Goal: Information Seeking & Learning: Learn about a topic

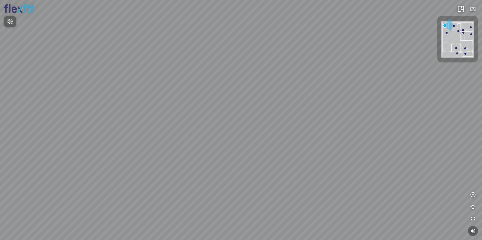
drag, startPoint x: 165, startPoint y: 133, endPoint x: 242, endPoint y: 124, distance: 78.1
click at [246, 122] on div at bounding box center [241, 120] width 482 height 240
drag, startPoint x: 150, startPoint y: 128, endPoint x: 188, endPoint y: 118, distance: 39.4
click at [188, 117] on div at bounding box center [241, 120] width 482 height 240
drag, startPoint x: 126, startPoint y: 132, endPoint x: 249, endPoint y: 107, distance: 125.2
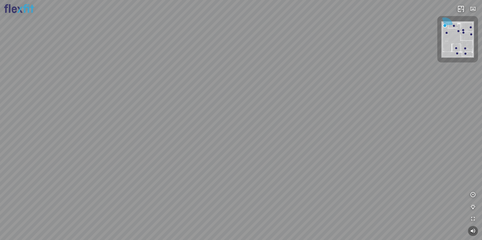
click at [249, 107] on div at bounding box center [241, 120] width 482 height 240
drag, startPoint x: 229, startPoint y: 108, endPoint x: 157, endPoint y: 126, distance: 74.7
click at [155, 129] on div at bounding box center [241, 120] width 482 height 240
drag, startPoint x: 118, startPoint y: 146, endPoint x: 165, endPoint y: 141, distance: 47.2
click at [165, 141] on div at bounding box center [241, 120] width 482 height 240
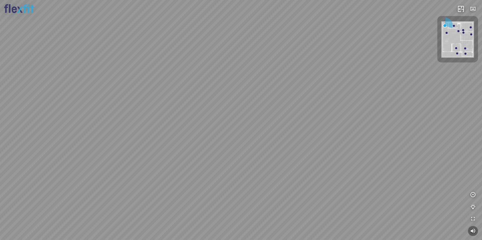
drag, startPoint x: 255, startPoint y: 197, endPoint x: 261, endPoint y: 196, distance: 6.1
click at [257, 197] on div at bounding box center [241, 120] width 482 height 240
click at [261, 196] on div at bounding box center [241, 120] width 482 height 240
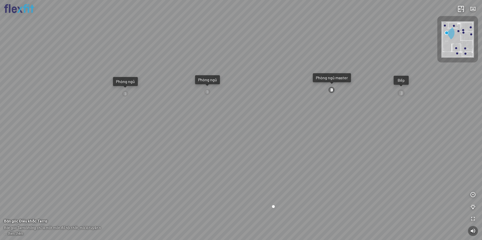
click at [213, 81] on div "Phòng ngủ" at bounding box center [207, 79] width 19 height 5
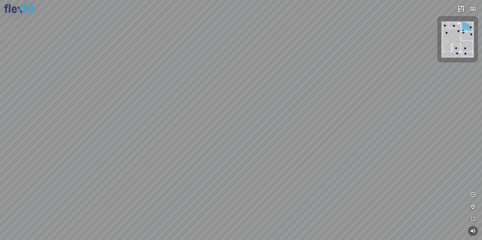
drag, startPoint x: 218, startPoint y: 92, endPoint x: 245, endPoint y: 94, distance: 27.2
click at [245, 94] on div at bounding box center [241, 120] width 482 height 240
drag, startPoint x: 258, startPoint y: 115, endPoint x: 232, endPoint y: 118, distance: 27.0
click at [232, 118] on div at bounding box center [241, 120] width 482 height 240
click at [258, 203] on div at bounding box center [241, 120] width 482 height 240
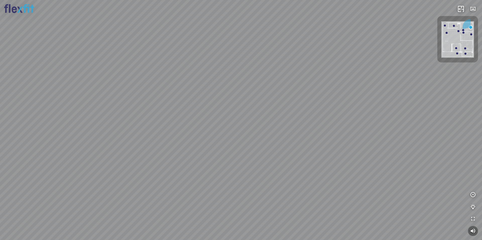
drag, startPoint x: 184, startPoint y: 140, endPoint x: 271, endPoint y: 168, distance: 91.8
click at [271, 168] on div at bounding box center [241, 120] width 482 height 240
drag, startPoint x: 263, startPoint y: 139, endPoint x: 271, endPoint y: 128, distance: 13.9
click at [245, 136] on div at bounding box center [241, 120] width 482 height 240
drag, startPoint x: 274, startPoint y: 128, endPoint x: 234, endPoint y: 150, distance: 45.3
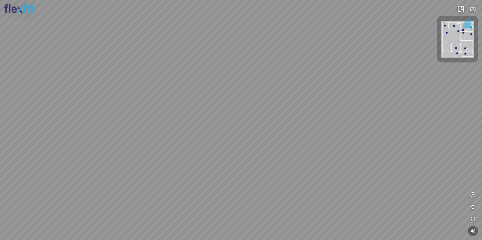
click at [234, 149] on div at bounding box center [241, 120] width 482 height 240
drag, startPoint x: 162, startPoint y: 159, endPoint x: 259, endPoint y: 171, distance: 97.3
click at [249, 169] on div at bounding box center [241, 120] width 482 height 240
drag, startPoint x: 283, startPoint y: 156, endPoint x: 244, endPoint y: 161, distance: 38.8
click at [232, 164] on div at bounding box center [241, 120] width 482 height 240
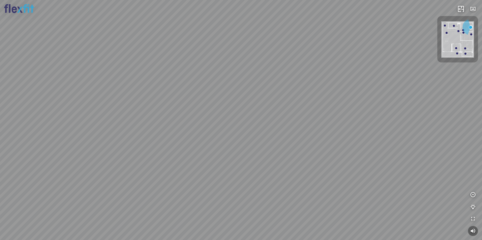
drag, startPoint x: 264, startPoint y: 160, endPoint x: 263, endPoint y: 138, distance: 22.3
click at [263, 138] on div at bounding box center [241, 120] width 482 height 240
drag, startPoint x: 243, startPoint y: 152, endPoint x: 239, endPoint y: 126, distance: 25.9
click at [239, 126] on div at bounding box center [241, 120] width 482 height 240
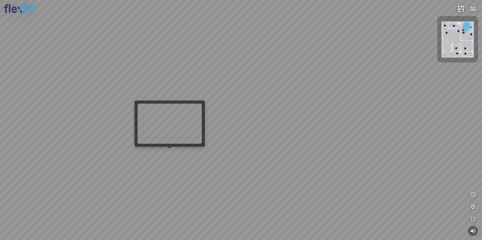
click at [168, 153] on div at bounding box center [241, 120] width 482 height 240
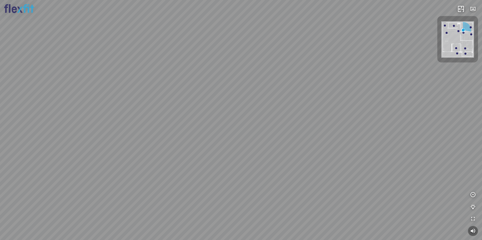
drag, startPoint x: 317, startPoint y: 172, endPoint x: 375, endPoint y: 127, distance: 73.3
click at [360, 131] on div at bounding box center [241, 120] width 482 height 240
drag, startPoint x: 244, startPoint y: 150, endPoint x: 349, endPoint y: 124, distance: 108.5
click at [340, 124] on div at bounding box center [241, 120] width 482 height 240
click at [261, 147] on div at bounding box center [241, 120] width 482 height 240
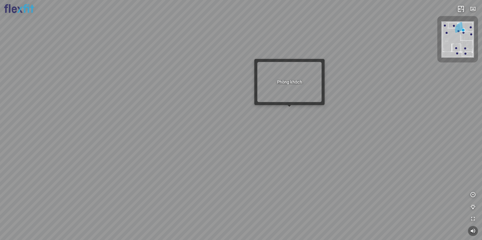
click at [288, 111] on div at bounding box center [241, 120] width 482 height 240
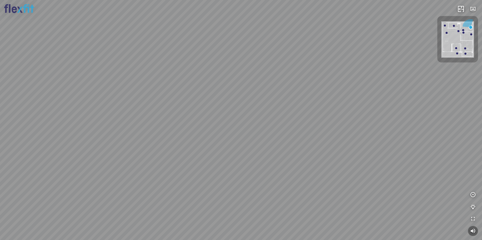
drag, startPoint x: 139, startPoint y: 150, endPoint x: 300, endPoint y: 127, distance: 162.6
click at [296, 127] on div at bounding box center [241, 120] width 482 height 240
drag, startPoint x: 216, startPoint y: 123, endPoint x: 220, endPoint y: 123, distance: 4.0
click at [220, 123] on div at bounding box center [241, 120] width 482 height 240
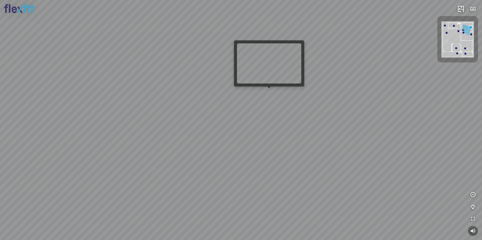
click at [273, 91] on div at bounding box center [241, 120] width 482 height 240
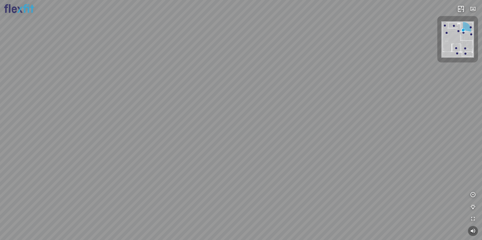
drag, startPoint x: 272, startPoint y: 100, endPoint x: 193, endPoint y: 92, distance: 79.2
click at [223, 93] on div at bounding box center [241, 120] width 482 height 240
drag, startPoint x: 266, startPoint y: 107, endPoint x: 220, endPoint y: 101, distance: 46.7
click at [230, 102] on div at bounding box center [241, 120] width 482 height 240
drag, startPoint x: 252, startPoint y: 107, endPoint x: 175, endPoint y: 98, distance: 77.6
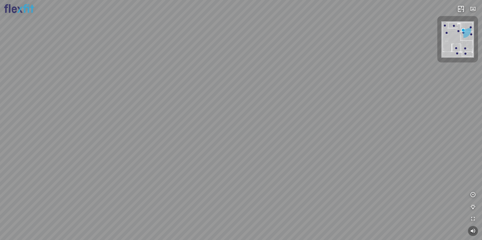
click at [193, 99] on div at bounding box center [241, 120] width 482 height 240
drag, startPoint x: 303, startPoint y: 123, endPoint x: 254, endPoint y: 117, distance: 49.2
click at [254, 117] on div at bounding box center [241, 120] width 482 height 240
drag, startPoint x: 296, startPoint y: 151, endPoint x: 255, endPoint y: 154, distance: 40.8
click at [259, 154] on div at bounding box center [241, 120] width 482 height 240
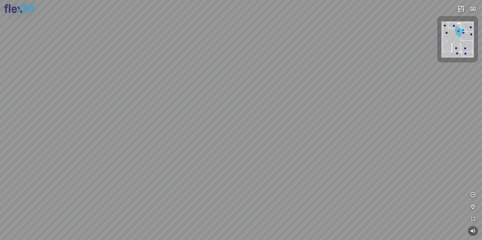
drag, startPoint x: 263, startPoint y: 155, endPoint x: 258, endPoint y: 87, distance: 68.4
click at [258, 89] on div at bounding box center [241, 120] width 482 height 240
click at [277, 140] on div at bounding box center [241, 120] width 482 height 240
drag, startPoint x: 268, startPoint y: 114, endPoint x: 345, endPoint y: 131, distance: 78.7
click at [342, 131] on div at bounding box center [241, 120] width 482 height 240
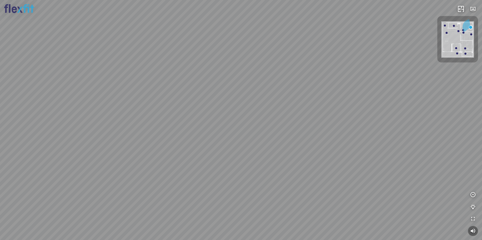
drag, startPoint x: 187, startPoint y: 106, endPoint x: 208, endPoint y: 107, distance: 20.6
click at [208, 107] on div at bounding box center [241, 120] width 482 height 240
drag, startPoint x: 144, startPoint y: 141, endPoint x: 168, endPoint y: 140, distance: 24.2
click at [168, 139] on div at bounding box center [241, 120] width 482 height 240
drag, startPoint x: 176, startPoint y: 143, endPoint x: 274, endPoint y: 125, distance: 99.9
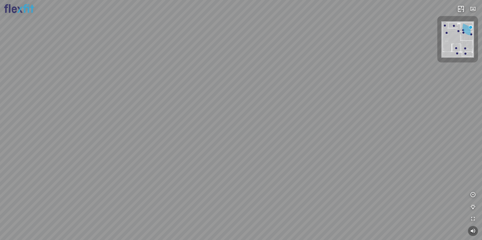
click at [274, 125] on div at bounding box center [241, 120] width 482 height 240
click at [270, 128] on div at bounding box center [241, 120] width 482 height 240
click at [282, 112] on div at bounding box center [241, 120] width 482 height 240
click at [291, 102] on div at bounding box center [241, 120] width 482 height 240
click at [293, 102] on div at bounding box center [241, 120] width 482 height 240
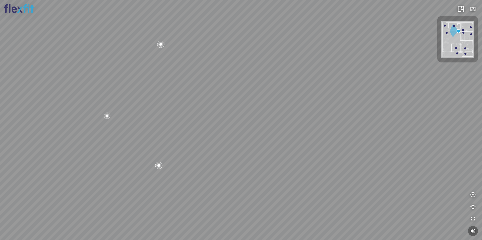
drag, startPoint x: 158, startPoint y: 133, endPoint x: 243, endPoint y: 139, distance: 85.7
click at [224, 138] on div "Bếp WC Phòng ngủ master Phòng ngủ Phòng ngủ" at bounding box center [241, 120] width 482 height 240
drag, startPoint x: 224, startPoint y: 136, endPoint x: 263, endPoint y: 138, distance: 39.2
click at [260, 138] on div "Bếp WC Phòng ngủ master Phòng ngủ Phòng ngủ" at bounding box center [241, 120] width 482 height 240
drag, startPoint x: 187, startPoint y: 133, endPoint x: 220, endPoint y: 134, distance: 32.4
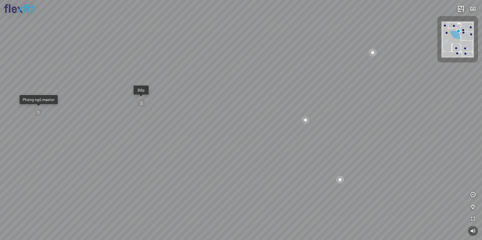
click at [218, 134] on div "Bếp WC Phòng ngủ master Phòng ngủ Phòng ngủ" at bounding box center [241, 120] width 482 height 240
drag, startPoint x: 173, startPoint y: 126, endPoint x: 274, endPoint y: 122, distance: 100.2
click at [246, 122] on div "Bếp WC Phòng ngủ master Phòng ngủ Phòng ngủ" at bounding box center [241, 120] width 482 height 240
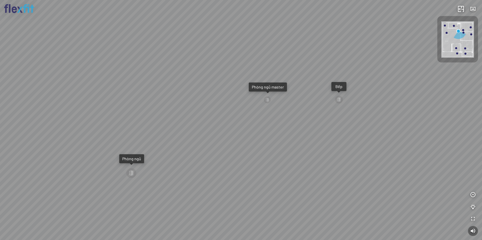
click at [249, 130] on div "Bếp WC Phòng ngủ master Phòng ngủ Phòng ngủ" at bounding box center [241, 120] width 482 height 240
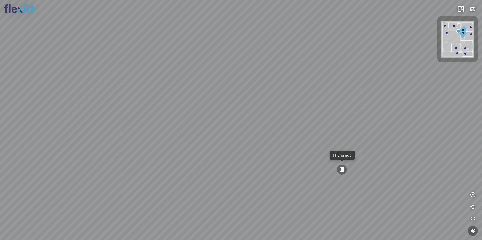
drag, startPoint x: 267, startPoint y: 137, endPoint x: 343, endPoint y: 134, distance: 76.3
click at [338, 134] on div "Bếp WC Phòng ngủ master Phòng ngủ Phòng ngủ" at bounding box center [241, 120] width 482 height 240
click at [253, 129] on div at bounding box center [252, 130] width 10 height 10
drag, startPoint x: 291, startPoint y: 187, endPoint x: 128, endPoint y: 159, distance: 165.8
click at [147, 159] on div at bounding box center [241, 120] width 482 height 240
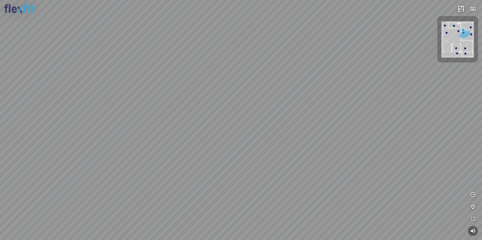
drag, startPoint x: 220, startPoint y: 146, endPoint x: 167, endPoint y: 145, distance: 52.2
click at [172, 145] on div at bounding box center [241, 120] width 482 height 240
drag
click at [243, 140] on div at bounding box center [241, 120] width 482 height 240
click at [333, 147] on div at bounding box center [241, 120] width 482 height 240
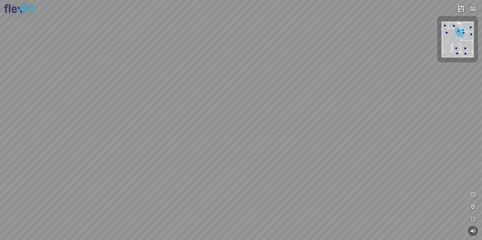
click at [330, 148] on div at bounding box center [241, 120] width 482 height 240
click at [349, 121] on div at bounding box center [241, 120] width 482 height 240
click at [251, 124] on div at bounding box center [241, 120] width 482 height 240
click at [248, 99] on div at bounding box center [241, 120] width 482 height 240
click at [260, 92] on div at bounding box center [241, 120] width 482 height 240
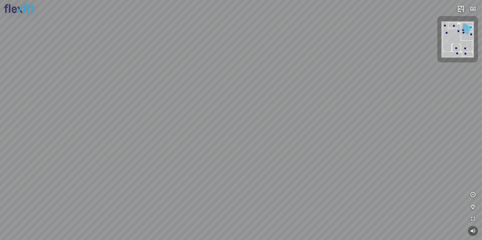
click at [265, 89] on div at bounding box center [241, 120] width 482 height 240
click at [266, 90] on div at bounding box center [241, 120] width 482 height 240
click at [209, 113] on div "Bếp WC Phòng ngủ master Phòng ngủ Phòng ngủ" at bounding box center [241, 120] width 482 height 240
click at [256, 108] on div "Bếp WC Phòng ngủ master Phòng ngủ Phòng ngủ" at bounding box center [241, 120] width 482 height 240
click at [268, 110] on div "Bếp WC Phòng ngủ master Phòng ngủ Phòng ngủ" at bounding box center [241, 120] width 482 height 240
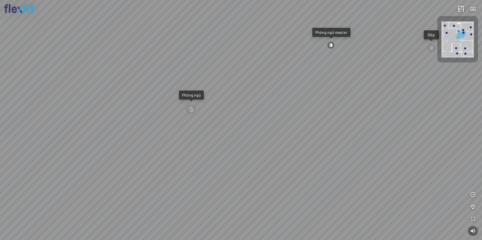
click at [266, 112] on div "Bếp WC Phòng ngủ master Phòng ngủ Phòng ngủ" at bounding box center [241, 120] width 482 height 240
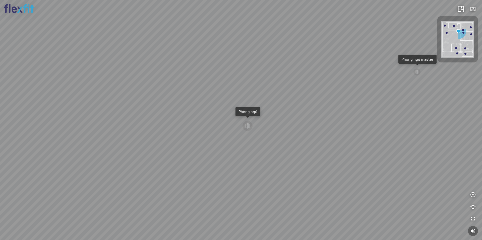
click at [360, 97] on div "Bếp WC Phòng ngủ master Phòng ngủ Phòng ngủ" at bounding box center [241, 120] width 482 height 240
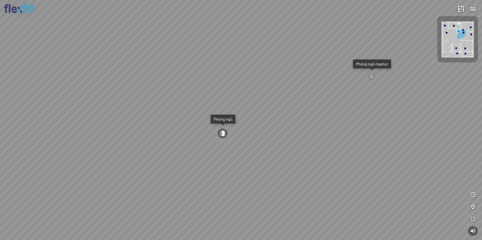
click at [374, 110] on div "Bếp WC Phòng ngủ master Phòng ngủ Phòng ngủ" at bounding box center [241, 120] width 482 height 240
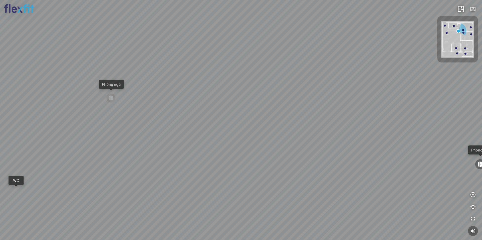
click at [245, 112] on div "Bếp WC Phòng ngủ master Phòng ngủ Phòng ngủ" at bounding box center [241, 120] width 482 height 240
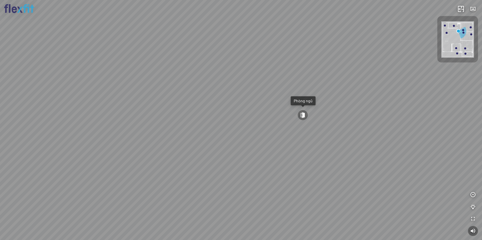
click at [305, 99] on div "Phòng ngủ" at bounding box center [303, 100] width 19 height 5
click at [257, 134] on div "Phòng khách" at bounding box center [241, 120] width 482 height 240
click at [188, 132] on div "Phòng khách" at bounding box center [241, 120] width 482 height 240
click at [221, 155] on div "Phòng khách" at bounding box center [241, 120] width 482 height 240
click at [202, 127] on div "Phòng khách" at bounding box center [241, 120] width 482 height 240
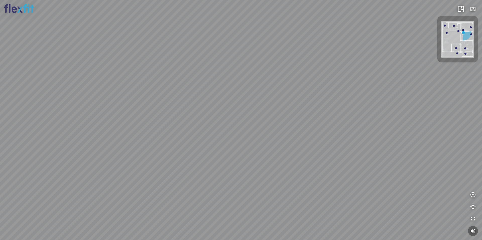
click at [155, 162] on div "Phòng khách" at bounding box center [241, 120] width 482 height 240
click at [247, 152] on div "Phòng khách" at bounding box center [241, 120] width 482 height 240
click at [164, 127] on div "Phòng khách" at bounding box center [241, 120] width 482 height 240
click at [236, 153] on div at bounding box center [241, 120] width 482 height 240
click at [252, 186] on div "Phòng khách" at bounding box center [241, 120] width 482 height 240
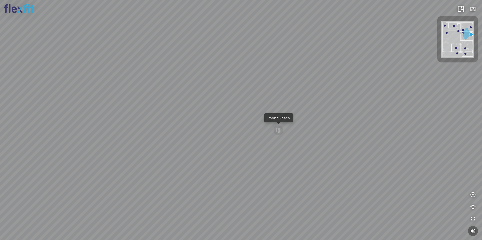
click at [345, 147] on div "Phòng khách" at bounding box center [241, 120] width 482 height 240
click at [331, 120] on div "Phòng khách" at bounding box center [241, 120] width 482 height 240
click at [337, 149] on div "Phòng khách" at bounding box center [241, 120] width 482 height 240
click at [253, 177] on div "Phòng khách" at bounding box center [241, 120] width 482 height 240
click at [300, 159] on div "Phòng khách" at bounding box center [241, 120] width 482 height 240
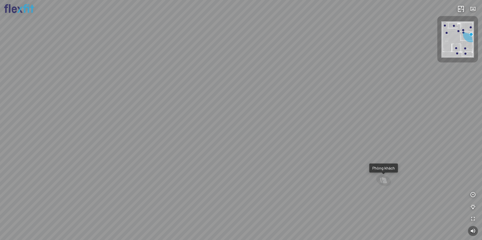
click at [156, 182] on div "Phòng khách" at bounding box center [241, 120] width 482 height 240
click at [218, 164] on div "Phòng khách" at bounding box center [241, 120] width 482 height 240
click at [208, 185] on div "Phòng khách" at bounding box center [241, 120] width 482 height 240
click at [214, 186] on div "Phòng khách" at bounding box center [241, 120] width 482 height 240
click at [280, 181] on div "Phòng khách" at bounding box center [241, 120] width 482 height 240
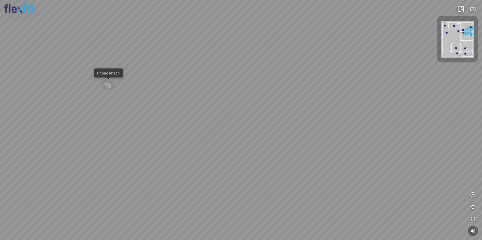
click at [194, 166] on div "Phòng khách" at bounding box center [241, 120] width 482 height 240
click at [279, 175] on div "Phòng khách" at bounding box center [241, 120] width 482 height 240
click at [273, 147] on div "Phòng khách" at bounding box center [241, 120] width 482 height 240
click at [294, 170] on div "Phòng khách" at bounding box center [241, 120] width 482 height 240
click at [333, 199] on div "Phòng khách" at bounding box center [241, 120] width 482 height 240
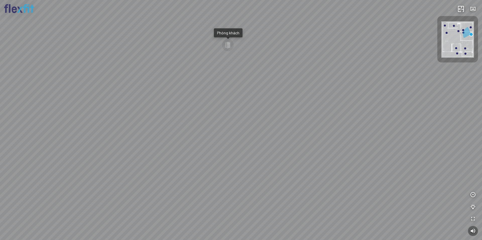
click at [289, 149] on div "Phòng khách" at bounding box center [241, 120] width 482 height 240
click at [196, 126] on div "Phòng khách" at bounding box center [241, 120] width 482 height 240
click at [226, 136] on div "Phòng khách" at bounding box center [241, 120] width 482 height 240
drag, startPoint x: 280, startPoint y: 163, endPoint x: 299, endPoint y: 116, distance: 50.8
click at [300, 115] on div "Phòng khách" at bounding box center [241, 120] width 482 height 240
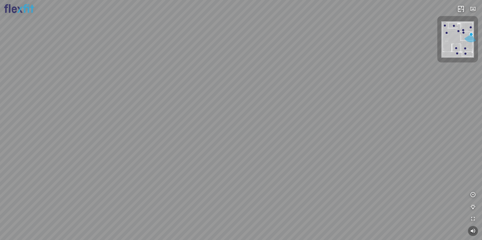
drag, startPoint x: 160, startPoint y: 117, endPoint x: 138, endPoint y: 116, distance: 22.1
click at [138, 116] on div "Phòng khách" at bounding box center [241, 120] width 482 height 240
drag, startPoint x: 290, startPoint y: 127, endPoint x: 158, endPoint y: 118, distance: 132.3
click at [157, 117] on div "Phòng khách" at bounding box center [241, 120] width 482 height 240
drag, startPoint x: 208, startPoint y: 110, endPoint x: 242, endPoint y: 71, distance: 51.2
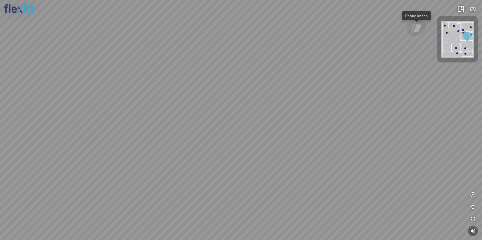
click at [237, 75] on div "Phòng khách" at bounding box center [241, 120] width 482 height 240
drag, startPoint x: 277, startPoint y: 120, endPoint x: 197, endPoint y: 186, distance: 103.4
click at [196, 191] on div "Phòng khách" at bounding box center [241, 120] width 482 height 240
click at [247, 102] on div "Phòng khách" at bounding box center [244, 100] width 23 height 5
click at [277, 132] on div "Bếp WC Phòng ngủ master Phòng ngủ Phòng ngủ" at bounding box center [241, 120] width 482 height 240
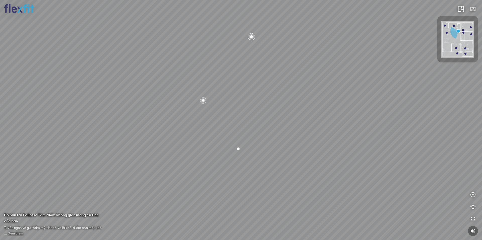
drag, startPoint x: 159, startPoint y: 116, endPoint x: 252, endPoint y: 111, distance: 93.2
click at [238, 112] on div "Bếp WC Phòng ngủ master Phòng ngủ Phòng ngủ" at bounding box center [241, 120] width 482 height 240
click at [203, 73] on div at bounding box center [204, 73] width 9 height 9
drag, startPoint x: 222, startPoint y: 135, endPoint x: 294, endPoint y: 113, distance: 75.1
click at [294, 108] on div at bounding box center [241, 120] width 482 height 240
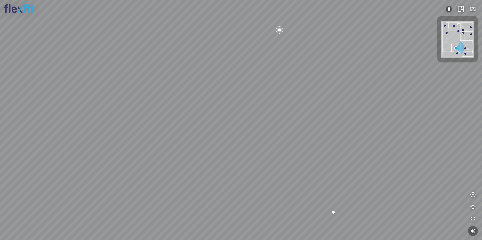
drag, startPoint x: 232, startPoint y: 139, endPoint x: 320, endPoint y: 113, distance: 91.6
click at [314, 115] on div at bounding box center [241, 120] width 482 height 240
drag, startPoint x: 250, startPoint y: 131, endPoint x: 281, endPoint y: 123, distance: 32.0
click at [293, 120] on div at bounding box center [241, 120] width 482 height 240
drag, startPoint x: 187, startPoint y: 120, endPoint x: 284, endPoint y: 122, distance: 96.9
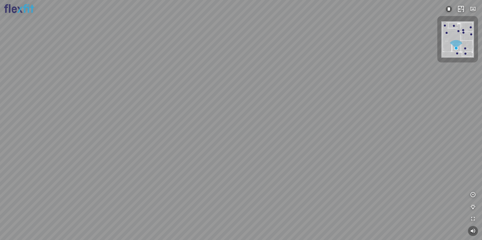
click at [270, 121] on div at bounding box center [241, 120] width 482 height 240
drag, startPoint x: 161, startPoint y: 109, endPoint x: 224, endPoint y: 125, distance: 65.0
click at [216, 124] on div at bounding box center [241, 120] width 482 height 240
drag, startPoint x: 188, startPoint y: 152, endPoint x: 289, endPoint y: 173, distance: 103.1
click at [289, 173] on div at bounding box center [241, 120] width 482 height 240
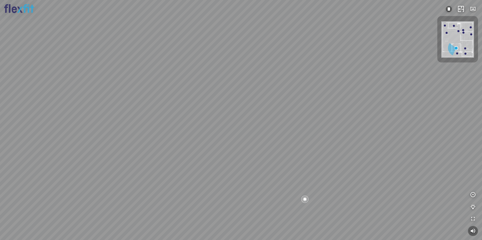
drag, startPoint x: 282, startPoint y: 138, endPoint x: 137, endPoint y: 180, distance: 151.4
click at [143, 183] on div at bounding box center [241, 120] width 482 height 240
drag, startPoint x: 183, startPoint y: 123, endPoint x: 183, endPoint y: 127, distance: 4.3
click at [183, 127] on div at bounding box center [241, 120] width 482 height 240
drag, startPoint x: 99, startPoint y: 95, endPoint x: 151, endPoint y: 107, distance: 52.5
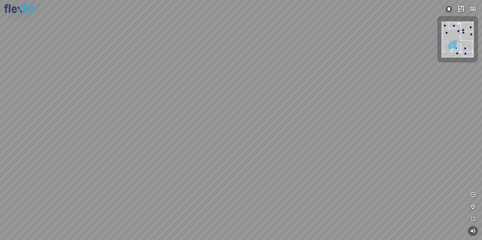
click at [136, 103] on div at bounding box center [241, 120] width 482 height 240
drag, startPoint x: 172, startPoint y: 87, endPoint x: 206, endPoint y: 101, distance: 35.8
click at [206, 101] on div at bounding box center [241, 120] width 482 height 240
drag, startPoint x: 341, startPoint y: 164, endPoint x: 246, endPoint y: 140, distance: 97.9
click at [248, 141] on div at bounding box center [241, 120] width 482 height 240
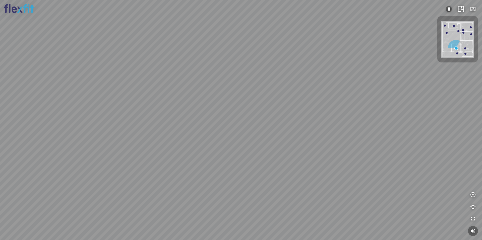
click at [251, 184] on div at bounding box center [241, 120] width 482 height 240
click at [289, 89] on div "Bếp WC Phòng ngủ master Phòng ngủ Phòng ngủ" at bounding box center [241, 120] width 482 height 240
drag, startPoint x: 282, startPoint y: 119, endPoint x: 297, endPoint y: 114, distance: 16.1
click at [300, 119] on div "Bếp WC Phòng ngủ master Phòng ngủ Phòng ngủ" at bounding box center [241, 120] width 482 height 240
click at [303, 125] on div "Bếp WC Phòng ngủ master Phòng ngủ Phòng ngủ" at bounding box center [241, 120] width 482 height 240
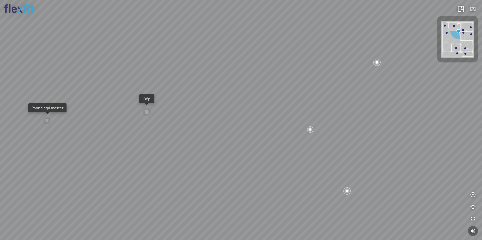
click at [309, 131] on div at bounding box center [310, 130] width 8 height 8
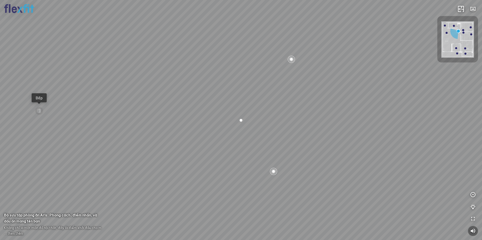
click at [242, 119] on div at bounding box center [241, 120] width 8 height 8
drag, startPoint x: 183, startPoint y: 149, endPoint x: 288, endPoint y: 144, distance: 105.0
click at [280, 144] on div "Bếp WC Phòng ngủ master Phòng ngủ Phòng ngủ" at bounding box center [241, 120] width 482 height 240
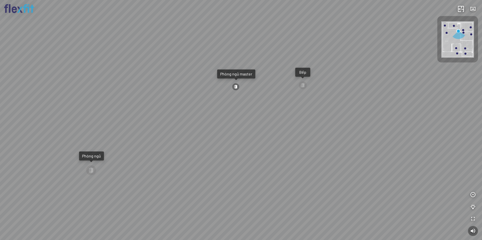
drag, startPoint x: 196, startPoint y: 139, endPoint x: 225, endPoint y: 132, distance: 30.3
click at [226, 133] on div "Bếp WC Phòng ngủ master Phòng ngủ Phòng ngủ" at bounding box center [241, 120] width 482 height 240
click at [239, 86] on div at bounding box center [238, 87] width 8 height 8
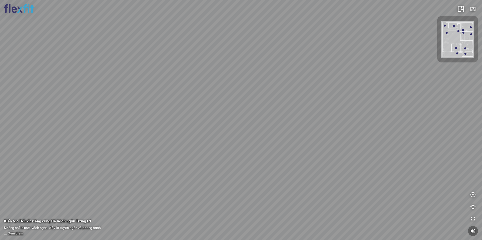
click at [302, 113] on div at bounding box center [241, 120] width 482 height 240
drag, startPoint x: 293, startPoint y: 122, endPoint x: 176, endPoint y: 108, distance: 117.7
click at [190, 110] on div at bounding box center [241, 120] width 482 height 240
drag, startPoint x: 244, startPoint y: 153, endPoint x: 241, endPoint y: 147, distance: 5.9
click at [241, 147] on div at bounding box center [241, 120] width 482 height 240
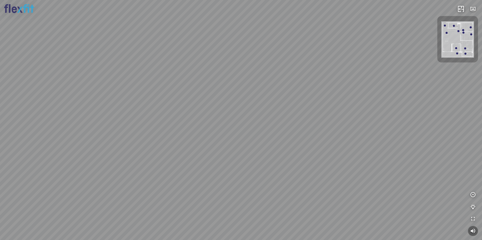
drag, startPoint x: 287, startPoint y: 142, endPoint x: 244, endPoint y: 91, distance: 66.3
click at [253, 100] on div at bounding box center [241, 120] width 482 height 240
drag, startPoint x: 189, startPoint y: 106, endPoint x: 224, endPoint y: 135, distance: 45.0
click at [226, 146] on div at bounding box center [241, 120] width 482 height 240
drag, startPoint x: 189, startPoint y: 143, endPoint x: 221, endPoint y: 137, distance: 32.8
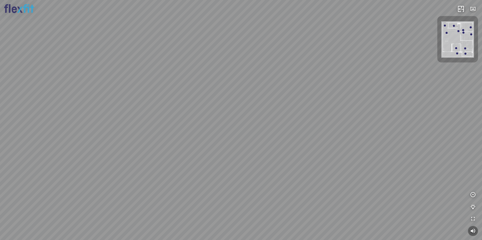
click at [214, 139] on div at bounding box center [241, 120] width 482 height 240
drag, startPoint x: 242, startPoint y: 147, endPoint x: 212, endPoint y: 146, distance: 30.6
click at [211, 146] on div at bounding box center [241, 120] width 482 height 240
drag, startPoint x: 237, startPoint y: 148, endPoint x: 199, endPoint y: 145, distance: 37.7
click at [206, 146] on div at bounding box center [241, 120] width 482 height 240
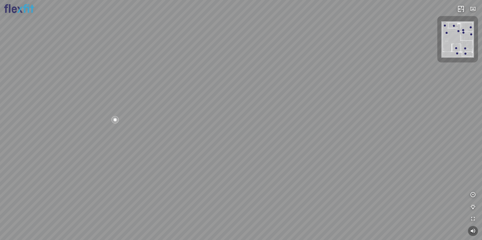
drag, startPoint x: 237, startPoint y: 147, endPoint x: 196, endPoint y: 145, distance: 40.4
click at [204, 145] on div at bounding box center [241, 120] width 482 height 240
drag, startPoint x: 209, startPoint y: 152, endPoint x: 266, endPoint y: 149, distance: 57.3
click at [254, 150] on div at bounding box center [241, 120] width 482 height 240
click at [226, 155] on div at bounding box center [241, 120] width 482 height 240
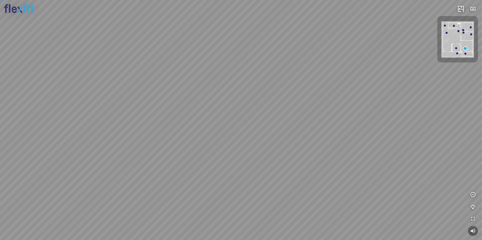
click at [227, 153] on div at bounding box center [241, 120] width 482 height 240
drag, startPoint x: 198, startPoint y: 156, endPoint x: 223, endPoint y: 154, distance: 24.7
click at [217, 154] on div "Phòng khách Phòng tắm master" at bounding box center [241, 120] width 482 height 240
drag, startPoint x: 161, startPoint y: 145, endPoint x: 184, endPoint y: 144, distance: 23.3
click at [181, 144] on div "Phòng khách Phòng tắm master" at bounding box center [241, 120] width 482 height 240
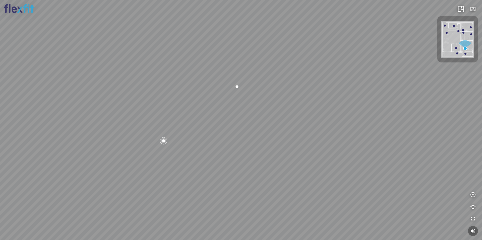
click at [223, 156] on div "Phòng khách Phòng tắm master" at bounding box center [241, 120] width 482 height 240
drag, startPoint x: 192, startPoint y: 152, endPoint x: 307, endPoint y: 157, distance: 114.8
click at [235, 153] on div "Phòng khách Phòng tắm master" at bounding box center [241, 120] width 482 height 240
click at [229, 141] on div "Phòng khách Phòng tắm master" at bounding box center [241, 120] width 482 height 240
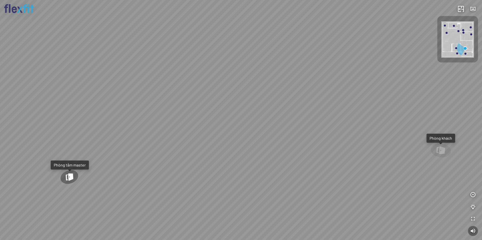
click at [241, 202] on div "Phòng khách Phòng tắm master" at bounding box center [241, 120] width 482 height 240
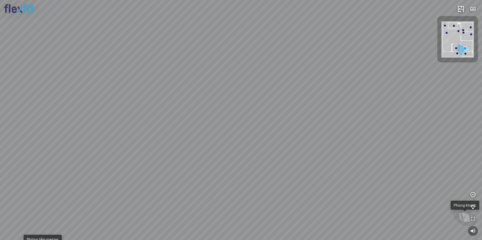
click at [252, 105] on div "Phòng khách Phòng tắm master" at bounding box center [241, 120] width 482 height 240
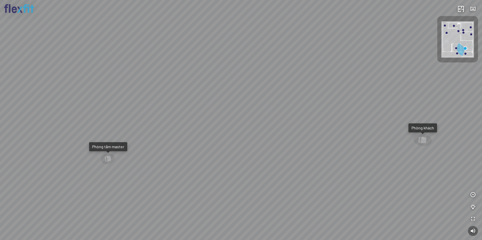
click at [288, 126] on div "Phòng khách Phòng tắm master" at bounding box center [241, 120] width 482 height 240
drag, startPoint x: 300, startPoint y: 123, endPoint x: 285, endPoint y: 145, distance: 26.5
click at [285, 145] on div "Phòng khách Phòng tắm master" at bounding box center [241, 120] width 482 height 240
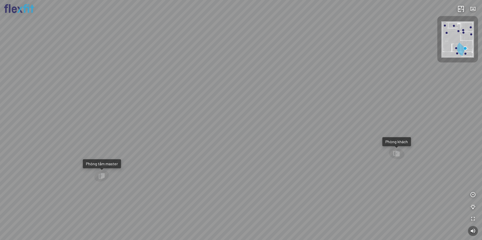
drag, startPoint x: 232, startPoint y: 138, endPoint x: 325, endPoint y: 135, distance: 93.7
click at [301, 135] on div "Phòng khách Phòng tắm master" at bounding box center [241, 120] width 482 height 240
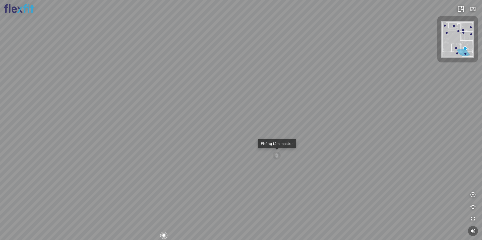
drag, startPoint x: 271, startPoint y: 138, endPoint x: 303, endPoint y: 135, distance: 31.7
click at [293, 136] on div "Phòng khách Phòng tắm master" at bounding box center [241, 120] width 482 height 240
drag, startPoint x: 205, startPoint y: 139, endPoint x: 271, endPoint y: 136, distance: 65.8
click at [267, 136] on div "Phòng khách Phòng tắm master" at bounding box center [241, 120] width 482 height 240
drag, startPoint x: 255, startPoint y: 138, endPoint x: 298, endPoint y: 135, distance: 42.8
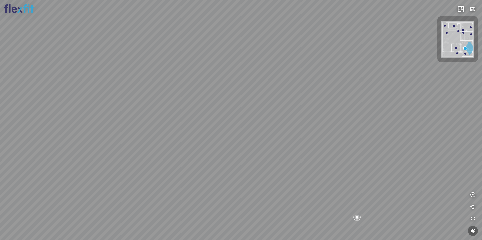
click at [295, 135] on div "Phòng khách Phòng tắm master" at bounding box center [241, 120] width 482 height 240
drag, startPoint x: 242, startPoint y: 138, endPoint x: 293, endPoint y: 138, distance: 51.2
click at [286, 137] on div "Phòng khách Phòng tắm master" at bounding box center [241, 120] width 482 height 240
drag, startPoint x: 246, startPoint y: 137, endPoint x: 283, endPoint y: 137, distance: 37.1
click at [283, 137] on div "Phòng khách Phòng tắm master" at bounding box center [241, 120] width 482 height 240
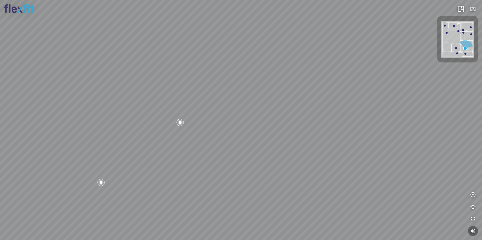
drag, startPoint x: 226, startPoint y: 142, endPoint x: 219, endPoint y: 142, distance: 6.8
click at [222, 142] on div "Phòng khách Phòng tắm master" at bounding box center [241, 120] width 482 height 240
drag, startPoint x: 303, startPoint y: 138, endPoint x: 315, endPoint y: 138, distance: 12.1
click at [313, 138] on div "Phòng khách Phòng tắm master" at bounding box center [241, 120] width 482 height 240
drag, startPoint x: 309, startPoint y: 136, endPoint x: 283, endPoint y: 136, distance: 26.1
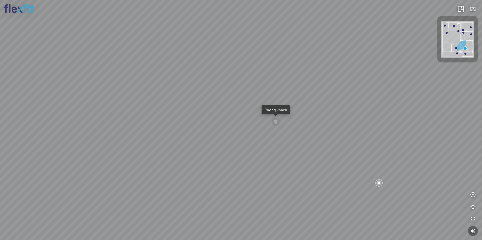
click at [327, 137] on div "Phòng khách Phòng tắm master" at bounding box center [241, 120] width 482 height 240
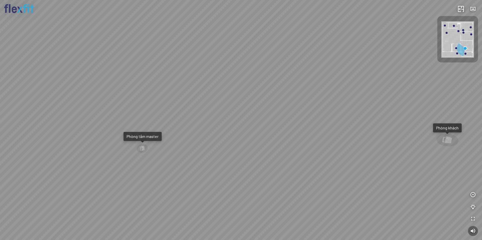
click at [336, 134] on div "Phòng khách Phòng tắm master" at bounding box center [241, 120] width 482 height 240
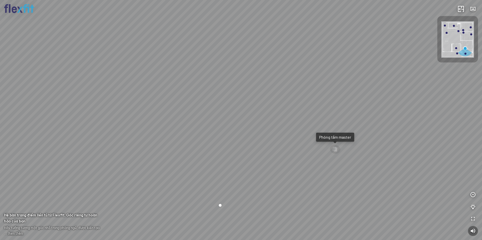
click at [248, 117] on div "Phòng khách Phòng tắm master" at bounding box center [241, 120] width 482 height 240
click at [214, 163] on div "Phòng khách Phòng tắm master" at bounding box center [241, 120] width 482 height 240
click at [151, 107] on div "Phòng khách Phòng tắm master" at bounding box center [241, 120] width 482 height 240
click at [226, 127] on div "Phòng khách Phòng tắm master" at bounding box center [241, 120] width 482 height 240
click at [304, 129] on div "Phòng khách Phòng tắm master" at bounding box center [241, 120] width 482 height 240
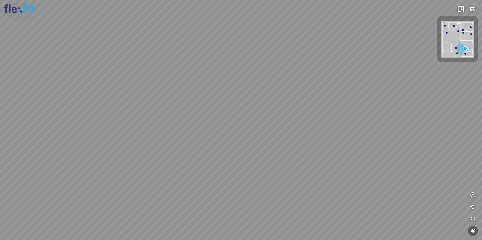
click at [356, 102] on div "Phòng khách Phòng tắm master" at bounding box center [241, 120] width 482 height 240
click at [293, 104] on div "Phòng khách Phòng tắm master" at bounding box center [241, 120] width 482 height 240
click at [288, 103] on div "Phòng khách Phòng tắm master" at bounding box center [241, 120] width 482 height 240
click at [266, 105] on div "Phòng khách Phòng tắm master" at bounding box center [241, 120] width 482 height 240
click at [232, 120] on div "Phòng khách Phòng tắm master" at bounding box center [241, 120] width 482 height 240
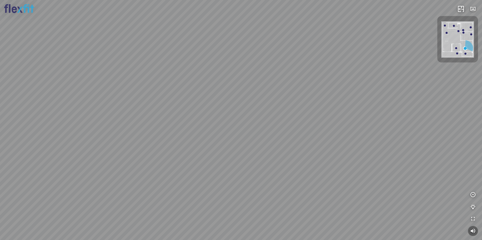
click at [257, 129] on div "Phòng khách Phòng tắm master" at bounding box center [241, 120] width 482 height 240
click at [271, 157] on div "Phòng khách Phòng tắm master" at bounding box center [241, 120] width 482 height 240
click at [271, 137] on div "Phòng khách Phòng tắm master" at bounding box center [241, 120] width 482 height 240
click at [311, 184] on div at bounding box center [309, 185] width 9 height 9
click at [310, 184] on div at bounding box center [309, 185] width 9 height 9
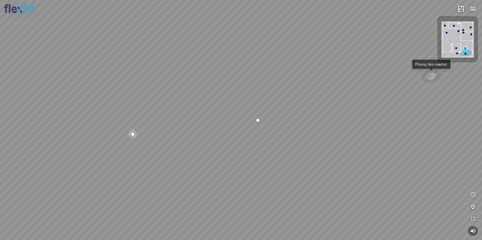
click at [246, 116] on div "Phòng khách Phòng tắm master" at bounding box center [241, 120] width 482 height 240
click at [181, 151] on div "Phòng khách Phòng tắm master" at bounding box center [241, 120] width 482 height 240
click at [200, 146] on div "Phòng khách Phòng tắm master" at bounding box center [241, 120] width 482 height 240
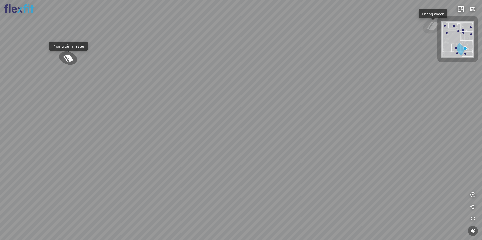
click at [207, 115] on div "Phòng khách Phòng tắm master" at bounding box center [241, 120] width 482 height 240
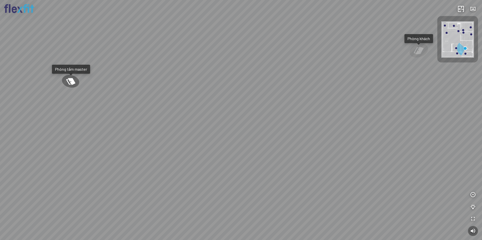
click at [72, 81] on div at bounding box center [70, 81] width 25 height 17
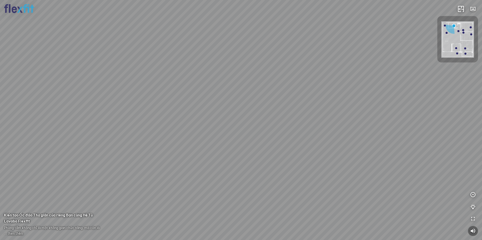
click at [219, 124] on div at bounding box center [241, 120] width 482 height 240
click at [260, 145] on div at bounding box center [241, 120] width 482 height 240
click at [271, 143] on div at bounding box center [241, 120] width 482 height 240
click at [303, 144] on div at bounding box center [241, 120] width 482 height 240
click at [294, 126] on div at bounding box center [241, 120] width 482 height 240
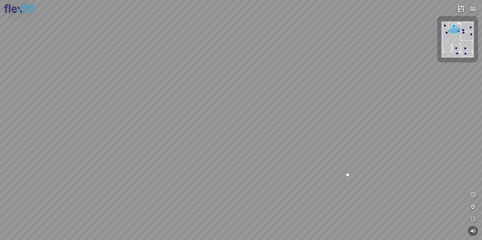
click at [269, 142] on div at bounding box center [241, 120] width 482 height 240
click at [293, 119] on div at bounding box center [241, 120] width 482 height 240
click at [286, 156] on div at bounding box center [241, 120] width 482 height 240
click at [230, 152] on div at bounding box center [241, 120] width 482 height 240
click at [245, 143] on div at bounding box center [241, 120] width 482 height 240
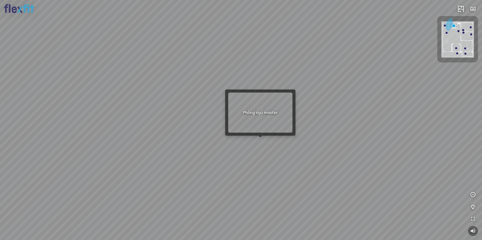
click at [260, 135] on div at bounding box center [241, 120] width 482 height 240
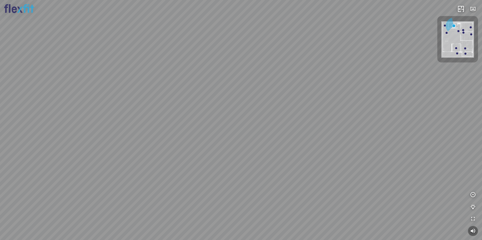
click at [254, 141] on div at bounding box center [241, 120] width 482 height 240
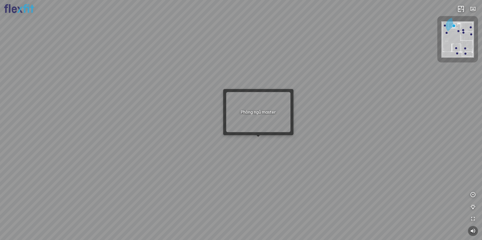
click at [257, 140] on div at bounding box center [241, 120] width 482 height 240
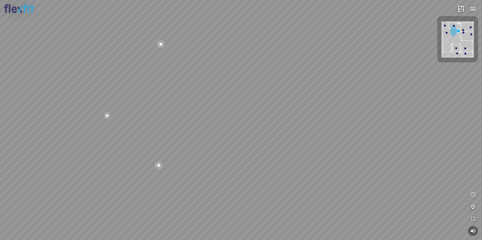
click at [302, 143] on div "Bếp WC Phòng ngủ master Phòng ngủ Phòng ngủ" at bounding box center [241, 120] width 482 height 240
click at [267, 143] on div "Bếp WC Phòng ngủ master Phòng ngủ Phòng ngủ" at bounding box center [241, 120] width 482 height 240
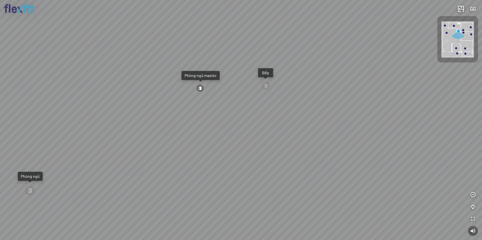
click at [200, 89] on div at bounding box center [200, 89] width 8 height 8
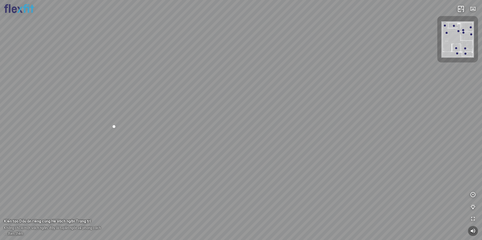
click at [241, 102] on div at bounding box center [241, 120] width 482 height 240
click at [143, 160] on div at bounding box center [241, 120] width 482 height 240
click at [181, 156] on div at bounding box center [241, 120] width 482 height 240
click at [260, 134] on div at bounding box center [241, 120] width 482 height 240
click at [232, 152] on div at bounding box center [241, 120] width 482 height 240
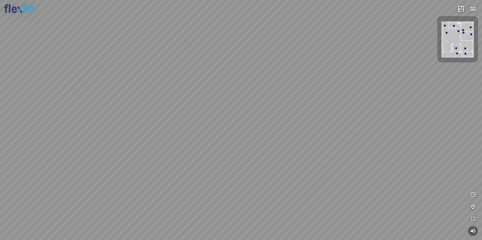
click at [245, 150] on div at bounding box center [241, 120] width 482 height 240
click at [264, 175] on div at bounding box center [241, 120] width 482 height 240
click at [245, 160] on div at bounding box center [241, 120] width 482 height 240
click at [266, 117] on div at bounding box center [241, 120] width 482 height 240
click at [455, 36] on img at bounding box center [457, 39] width 33 height 36
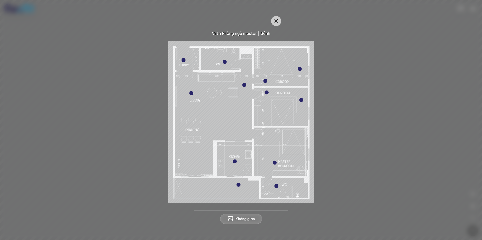
click at [268, 93] on div at bounding box center [266, 92] width 4 height 4
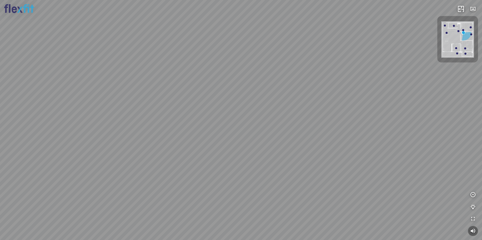
click at [462, 40] on img at bounding box center [457, 39] width 33 height 36
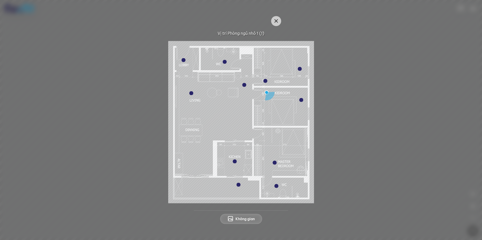
click at [225, 64] on img at bounding box center [241, 122] width 146 height 162
click at [225, 62] on div at bounding box center [225, 62] width 4 height 4
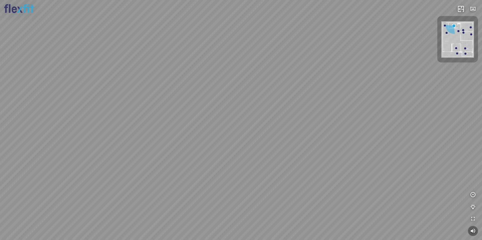
drag, startPoint x: 301, startPoint y: 144, endPoint x: 243, endPoint y: 95, distance: 75.3
click at [259, 104] on div at bounding box center [241, 120] width 482 height 240
click at [202, 115] on div at bounding box center [241, 120] width 482 height 240
click at [202, 173] on div at bounding box center [241, 120] width 482 height 240
click at [156, 165] on div at bounding box center [241, 120] width 482 height 240
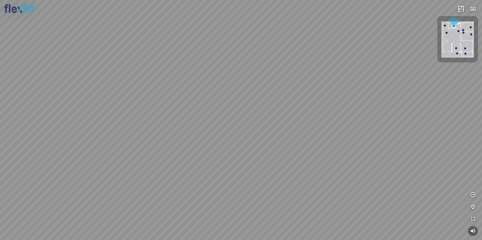
click at [191, 158] on div at bounding box center [241, 120] width 482 height 240
click at [209, 146] on div at bounding box center [241, 120] width 482 height 240
click at [280, 151] on div at bounding box center [241, 120] width 482 height 240
click at [254, 145] on div at bounding box center [241, 120] width 482 height 240
click at [280, 119] on div at bounding box center [241, 120] width 482 height 240
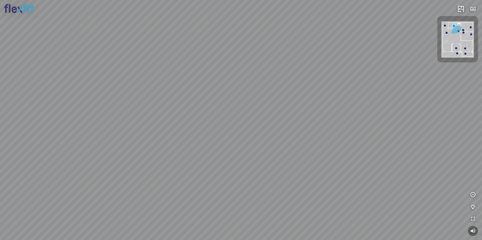
click at [206, 84] on div at bounding box center [241, 120] width 482 height 240
click at [216, 162] on div at bounding box center [241, 120] width 482 height 240
click at [260, 196] on div at bounding box center [241, 120] width 482 height 240
click at [274, 183] on div at bounding box center [241, 120] width 482 height 240
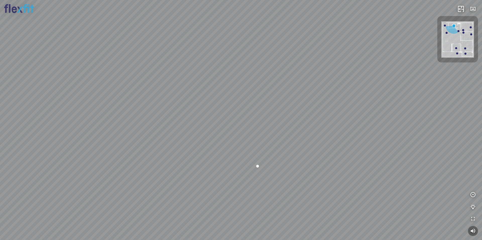
click at [305, 152] on div at bounding box center [241, 120] width 482 height 240
drag, startPoint x: 302, startPoint y: 138, endPoint x: 303, endPoint y: 163, distance: 25.1
click at [303, 163] on div at bounding box center [241, 120] width 482 height 240
click at [290, 159] on div at bounding box center [241, 120] width 482 height 240
drag, startPoint x: 277, startPoint y: 159, endPoint x: 297, endPoint y: 154, distance: 20.8
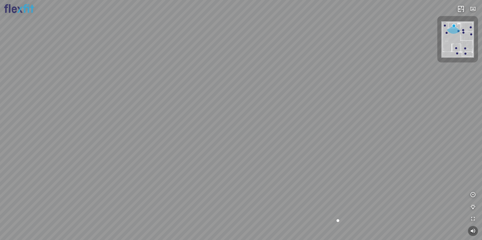
click at [296, 154] on div at bounding box center [241, 120] width 482 height 240
drag, startPoint x: 331, startPoint y: 177, endPoint x: 306, endPoint y: 125, distance: 57.7
click at [306, 125] on div at bounding box center [241, 120] width 482 height 240
drag, startPoint x: 268, startPoint y: 125, endPoint x: 213, endPoint y: 158, distance: 63.7
click at [213, 159] on div at bounding box center [241, 120] width 482 height 240
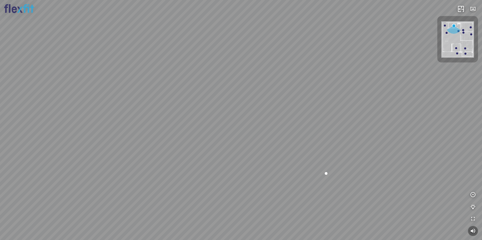
drag, startPoint x: 263, startPoint y: 128, endPoint x: 344, endPoint y: 117, distance: 81.1
click at [344, 117] on div at bounding box center [241, 120] width 482 height 240
drag, startPoint x: 293, startPoint y: 118, endPoint x: 250, endPoint y: 118, distance: 42.7
click at [251, 118] on div at bounding box center [241, 120] width 482 height 240
drag, startPoint x: 289, startPoint y: 122, endPoint x: 154, endPoint y: 110, distance: 135.0
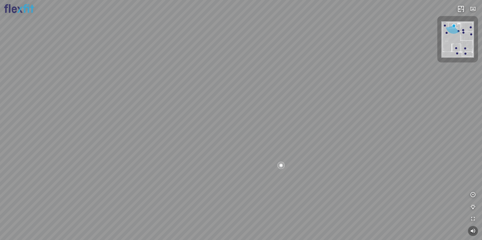
click at [162, 110] on div at bounding box center [241, 120] width 482 height 240
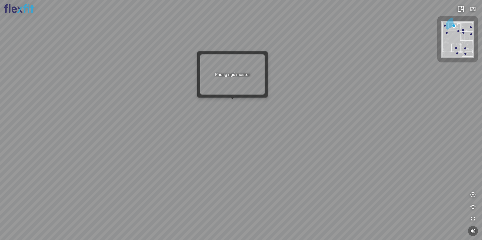
click at [236, 99] on div at bounding box center [241, 120] width 482 height 240
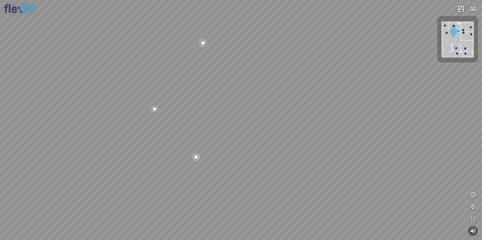
drag, startPoint x: 206, startPoint y: 104, endPoint x: 239, endPoint y: 104, distance: 33.1
click at [269, 95] on div "Bếp WC Phòng ngủ master Phòng ngủ Phòng ngủ" at bounding box center [241, 120] width 482 height 240
drag, startPoint x: 209, startPoint y: 106, endPoint x: 260, endPoint y: 107, distance: 51.0
click at [260, 107] on div "Bếp WC Phòng ngủ master Phòng ngủ Phòng ngủ" at bounding box center [241, 120] width 482 height 240
click at [455, 24] on img at bounding box center [457, 39] width 33 height 36
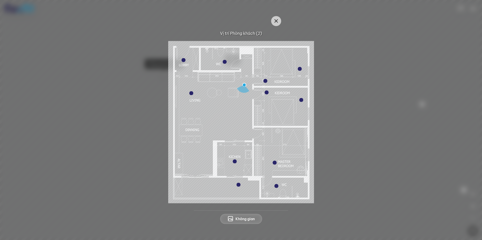
click at [225, 61] on div at bounding box center [225, 62] width 4 height 4
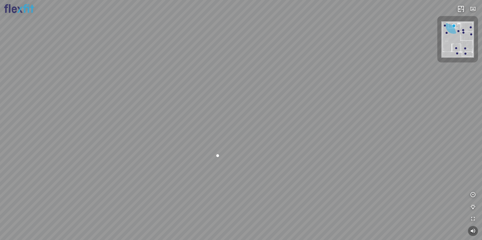
drag, startPoint x: 251, startPoint y: 87, endPoint x: 252, endPoint y: 100, distance: 12.8
click at [252, 100] on div at bounding box center [241, 120] width 482 height 240
drag, startPoint x: 215, startPoint y: 107, endPoint x: 341, endPoint y: 107, distance: 126.0
click at [341, 107] on div at bounding box center [241, 120] width 482 height 240
drag, startPoint x: 350, startPoint y: 88, endPoint x: 308, endPoint y: 108, distance: 46.1
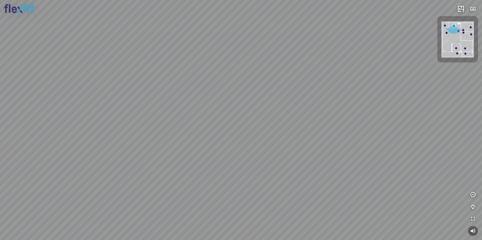
click at [308, 108] on div at bounding box center [241, 120] width 482 height 240
click at [447, 34] on img at bounding box center [457, 39] width 33 height 36
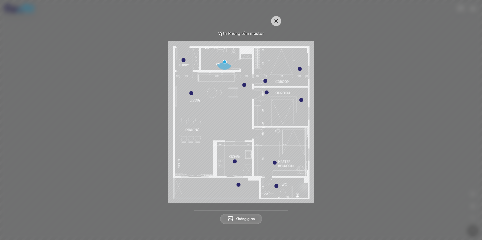
click at [245, 86] on div at bounding box center [244, 85] width 4 height 4
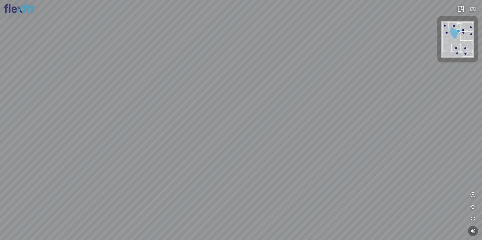
drag, startPoint x: 178, startPoint y: 108, endPoint x: 262, endPoint y: 136, distance: 87.8
click at [262, 136] on div "Bếp WC Phòng ngủ master Phòng ngủ Phòng ngủ" at bounding box center [241, 120] width 482 height 240
drag, startPoint x: 232, startPoint y: 112, endPoint x: 244, endPoint y: 113, distance: 12.8
click at [244, 113] on div "Bếp WC Phòng ngủ master Phòng ngủ Phòng ngủ" at bounding box center [241, 120] width 482 height 240
click at [74, 117] on div "Bếp" at bounding box center [70, 116] width 9 height 5
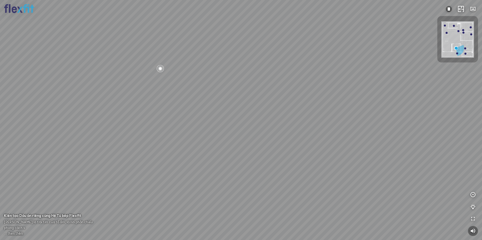
drag, startPoint x: 223, startPoint y: 167, endPoint x: 192, endPoint y: 165, distance: 31.7
click at [202, 166] on div at bounding box center [241, 120] width 482 height 240
click at [232, 128] on div at bounding box center [241, 120] width 482 height 240
drag, startPoint x: 242, startPoint y: 123, endPoint x: 193, endPoint y: 123, distance: 49.2
click at [208, 124] on div at bounding box center [241, 120] width 482 height 240
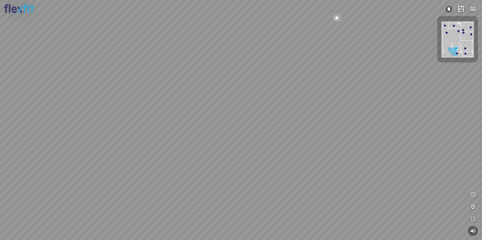
drag, startPoint x: 319, startPoint y: 100, endPoint x: 298, endPoint y: 104, distance: 21.7
click at [298, 103] on div at bounding box center [241, 120] width 482 height 240
drag, startPoint x: 346, startPoint y: 104, endPoint x: 151, endPoint y: 96, distance: 194.4
click at [198, 100] on div at bounding box center [241, 120] width 482 height 240
drag, startPoint x: 292, startPoint y: 98, endPoint x: 370, endPoint y: 99, distance: 78.6
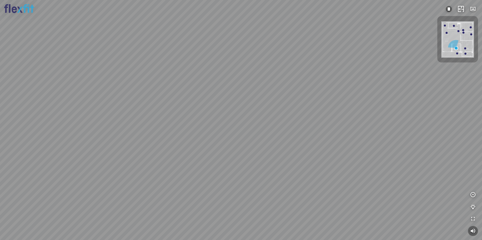
click at [375, 98] on div at bounding box center [241, 120] width 482 height 240
click at [338, 103] on div at bounding box center [241, 120] width 482 height 240
click at [466, 48] on img at bounding box center [457, 39] width 33 height 36
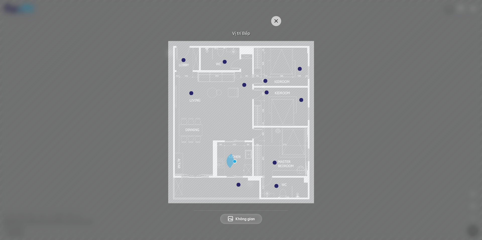
click at [273, 160] on img at bounding box center [241, 122] width 146 height 162
click at [276, 163] on div at bounding box center [275, 163] width 4 height 4
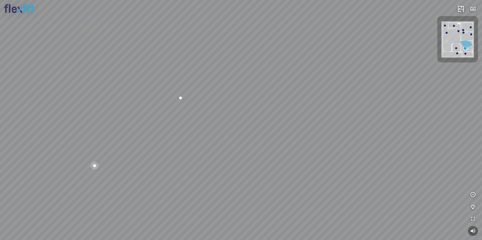
drag, startPoint x: 237, startPoint y: 122, endPoint x: 186, endPoint y: 134, distance: 52.1
click at [196, 133] on div "Phòng khách Phòng tắm master" at bounding box center [241, 120] width 482 height 240
drag, startPoint x: 219, startPoint y: 139, endPoint x: 98, endPoint y: 140, distance: 120.7
click at [81, 141] on div "Phòng khách Phòng tắm master" at bounding box center [241, 120] width 482 height 240
drag, startPoint x: 183, startPoint y: 119, endPoint x: 326, endPoint y: 108, distance: 143.4
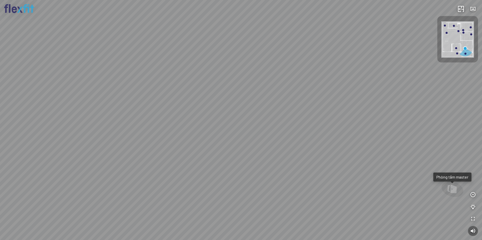
click at [303, 109] on div "Phòng khách Phòng tắm master" at bounding box center [241, 120] width 482 height 240
drag, startPoint x: 214, startPoint y: 109, endPoint x: 313, endPoint y: 85, distance: 102.8
click at [291, 101] on div "Phòng khách Phòng tắm master" at bounding box center [241, 120] width 482 height 240
click at [271, 105] on div "Phòng khách Phòng tắm master" at bounding box center [241, 120] width 482 height 240
drag, startPoint x: 246, startPoint y: 108, endPoint x: 281, endPoint y: 113, distance: 35.2
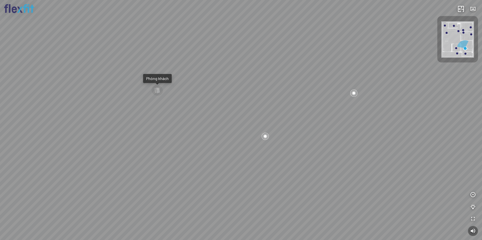
click at [272, 110] on div "Phòng khách Phòng tắm master" at bounding box center [241, 120] width 482 height 240
drag, startPoint x: 358, startPoint y: 115, endPoint x: 275, endPoint y: 105, distance: 83.3
click at [251, 106] on div "Phòng khách Phòng tắm master" at bounding box center [241, 120] width 482 height 240
drag, startPoint x: 299, startPoint y: 93, endPoint x: 258, endPoint y: 157, distance: 76.4
click at [256, 157] on div "Phòng khách Phòng tắm master" at bounding box center [241, 120] width 482 height 240
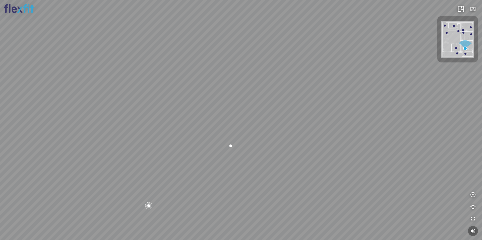
drag, startPoint x: 279, startPoint y: 101, endPoint x: 245, endPoint y: 97, distance: 34.5
click at [255, 100] on div "Phòng khách Phòng tắm master" at bounding box center [241, 120] width 482 height 240
drag, startPoint x: 332, startPoint y: 97, endPoint x: 272, endPoint y: 91, distance: 60.5
click at [279, 91] on div "Phòng khách Phòng tắm master" at bounding box center [241, 120] width 482 height 240
drag, startPoint x: 282, startPoint y: 84, endPoint x: 198, endPoint y: 125, distance: 93.0
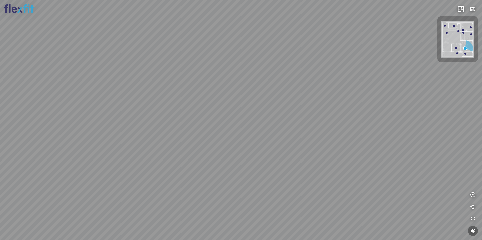
click at [212, 119] on div "Phòng khách Phòng tắm master" at bounding box center [241, 120] width 482 height 240
drag, startPoint x: 311, startPoint y: 110, endPoint x: 219, endPoint y: 121, distance: 92.4
click at [238, 120] on div "Phòng khách Phòng tắm master" at bounding box center [241, 120] width 482 height 240
drag, startPoint x: 318, startPoint y: 144, endPoint x: 207, endPoint y: 99, distance: 119.8
click at [208, 101] on div "Phòng khách Phòng tắm master" at bounding box center [241, 120] width 482 height 240
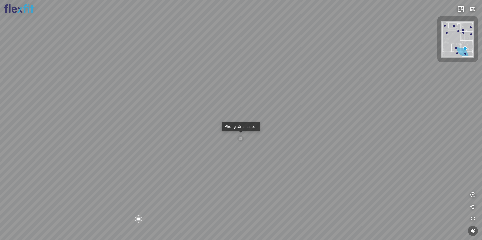
drag, startPoint x: 292, startPoint y: 138, endPoint x: 275, endPoint y: 116, distance: 27.9
click at [275, 116] on div "Phòng khách Phòng tắm master" at bounding box center [241, 120] width 482 height 240
drag, startPoint x: 207, startPoint y: 151, endPoint x: 252, endPoint y: 137, distance: 47.6
click at [252, 137] on div "Phòng khách Phòng tắm master" at bounding box center [241, 120] width 482 height 240
drag, startPoint x: 225, startPoint y: 147, endPoint x: 206, endPoint y: 154, distance: 19.7
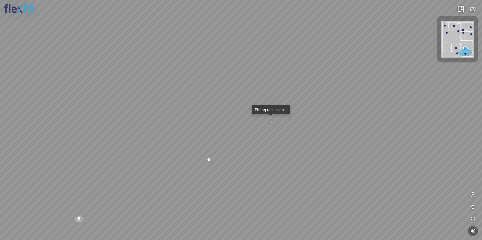
click at [212, 152] on div "Phòng khách Phòng tắm master" at bounding box center [241, 120] width 482 height 240
drag, startPoint x: 293, startPoint y: 149, endPoint x: 217, endPoint y: 131, distance: 78.3
click at [217, 131] on div "Phòng khách Phòng tắm master" at bounding box center [241, 120] width 482 height 240
click at [264, 115] on div "Phòng khách" at bounding box center [259, 114] width 23 height 5
drag, startPoint x: 264, startPoint y: 115, endPoint x: 341, endPoint y: 133, distance: 78.4
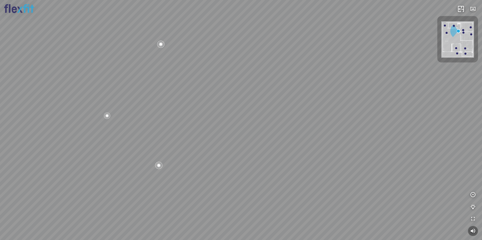
click at [338, 133] on div "Bếp WC Phòng ngủ master Phòng ngủ Phòng ngủ" at bounding box center [241, 120] width 482 height 240
click at [247, 120] on div "Bếp WC Phòng ngủ master Phòng ngủ Phòng ngủ" at bounding box center [241, 120] width 482 height 240
drag, startPoint x: 203, startPoint y: 124, endPoint x: 249, endPoint y: 127, distance: 46.5
click at [231, 125] on div "Bếp WC Phòng ngủ master Phòng ngủ Phòng ngủ" at bounding box center [241, 120] width 482 height 240
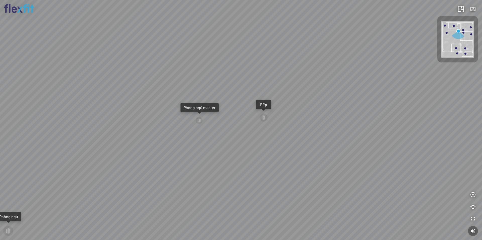
click at [284, 115] on div "Bếp WC Phòng ngủ master Phòng ngủ Phòng ngủ" at bounding box center [241, 120] width 482 height 240
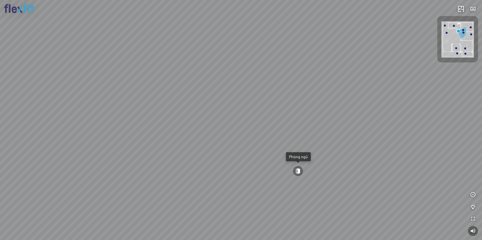
click at [287, 150] on div "Bếp WC Phòng ngủ master Phòng ngủ Phòng ngủ" at bounding box center [241, 120] width 482 height 240
click at [295, 153] on div at bounding box center [241, 120] width 482 height 240
drag, startPoint x: 314, startPoint y: 114, endPoint x: 249, endPoint y: 139, distance: 69.4
click at [249, 139] on div "Phòng khách" at bounding box center [241, 120] width 482 height 240
click at [308, 140] on div "Phòng khách" at bounding box center [241, 120] width 482 height 240
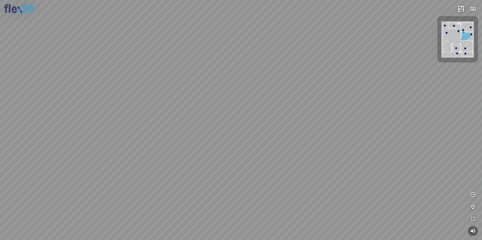
drag, startPoint x: 175, startPoint y: 123, endPoint x: 96, endPoint y: 155, distance: 84.7
click at [80, 162] on div "Phòng khách" at bounding box center [241, 120] width 482 height 240
drag, startPoint x: 243, startPoint y: 142, endPoint x: 202, endPoint y: 142, distance: 40.9
click at [200, 144] on div "Phòng khách" at bounding box center [241, 120] width 482 height 240
drag, startPoint x: 99, startPoint y: 122, endPoint x: 69, endPoint y: 120, distance: 30.2
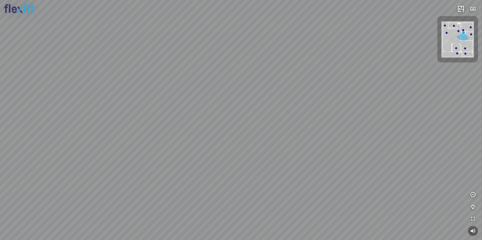
click at [77, 121] on div "Phòng khách" at bounding box center [241, 120] width 482 height 240
drag, startPoint x: 260, startPoint y: 127, endPoint x: 92, endPoint y: 122, distance: 168.7
click at [99, 122] on div "Phòng khách" at bounding box center [241, 120] width 482 height 240
click at [242, 126] on div "Phòng khách" at bounding box center [241, 120] width 482 height 240
click at [264, 130] on div "Phòng khách" at bounding box center [241, 120] width 482 height 240
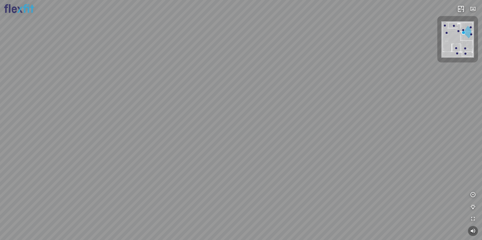
click at [277, 131] on div "Phòng khách" at bounding box center [241, 120] width 482 height 240
click at [192, 122] on div "Phòng khách" at bounding box center [241, 120] width 482 height 240
click at [225, 152] on div "Phòng khách" at bounding box center [241, 120] width 482 height 240
click at [236, 152] on div "Phòng khách" at bounding box center [241, 120] width 482 height 240
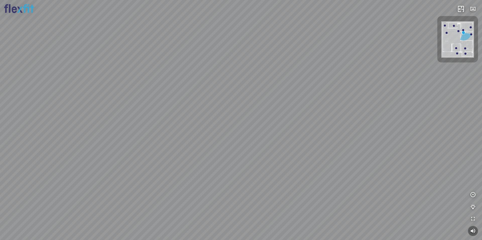
click at [238, 131] on div "Phòng khách" at bounding box center [241, 120] width 482 height 240
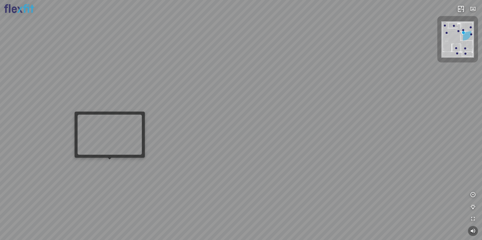
click at [111, 161] on div "Phòng khách INFO: krpano 1.20.8 (build [DATE]) INFO: HTML5/Desktop - Chrome 139…" at bounding box center [241, 120] width 482 height 240
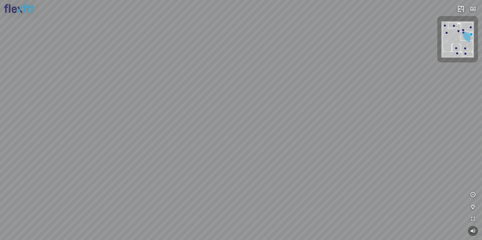
click at [327, 140] on div "Phòng khách" at bounding box center [241, 120] width 482 height 240
click at [276, 129] on div "Phòng khách" at bounding box center [241, 120] width 482 height 240
click at [354, 130] on div "Phòng khách" at bounding box center [241, 120] width 482 height 240
click at [350, 135] on div "Phòng khách" at bounding box center [241, 120] width 482 height 240
click at [295, 124] on div "Phòng khách" at bounding box center [241, 120] width 482 height 240
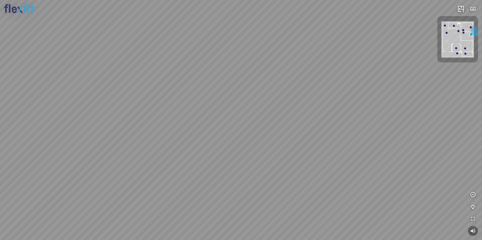
click at [227, 130] on div "Phòng khách" at bounding box center [241, 120] width 482 height 240
click at [259, 136] on div "Phòng khách" at bounding box center [241, 120] width 482 height 240
click at [245, 131] on div "Phòng khách" at bounding box center [241, 120] width 482 height 240
click at [241, 134] on div "Phòng khách" at bounding box center [241, 120] width 482 height 240
click at [228, 134] on div "Phòng khách" at bounding box center [241, 120] width 482 height 240
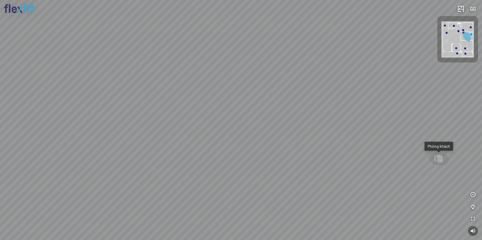
click at [227, 132] on div "Phòng khách" at bounding box center [241, 120] width 482 height 240
click at [189, 134] on div "Phòng khách" at bounding box center [241, 120] width 482 height 240
click at [272, 127] on div "Phòng khách" at bounding box center [241, 120] width 482 height 240
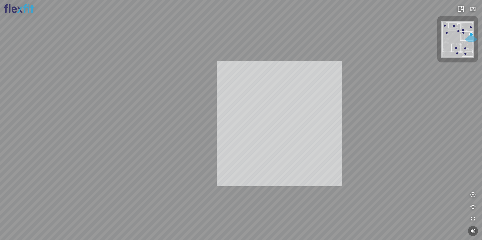
click at [249, 112] on div "Phòng khách INFO: krpano 1.20.8 (build [DATE]) INFO: HTML5/Desktop - Chrome 139…" at bounding box center [241, 120] width 482 height 240
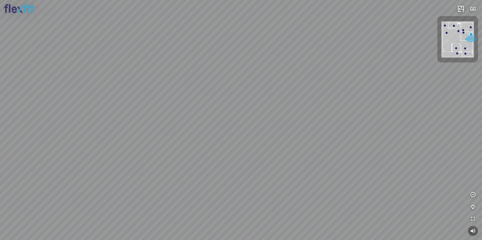
click at [247, 123] on div "Phòng khách" at bounding box center [241, 120] width 482 height 240
click at [246, 112] on div "Phòng khách" at bounding box center [241, 120] width 482 height 240
click at [216, 168] on div "Phòng khách" at bounding box center [241, 120] width 482 height 240
click at [209, 100] on div "Phòng khách" at bounding box center [241, 120] width 482 height 240
click at [247, 132] on div "Phòng khách" at bounding box center [241, 120] width 482 height 240
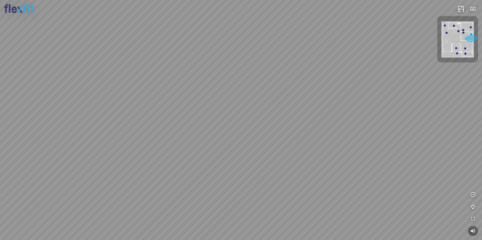
click at [251, 149] on div "Phòng khách" at bounding box center [241, 120] width 482 height 240
click at [230, 144] on div "Phòng khách" at bounding box center [241, 120] width 482 height 240
click at [244, 155] on div "Phòng khách" at bounding box center [241, 120] width 482 height 240
click at [238, 69] on div "Phòng khách" at bounding box center [233, 67] width 23 height 5
click at [96, 127] on div "Bếp WC Phòng ngủ master Phòng ngủ Phòng ngủ" at bounding box center [241, 120] width 482 height 240
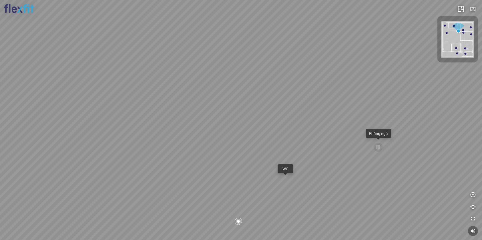
click at [121, 137] on div "Bếp WC Phòng ngủ master Phòng ngủ Phòng ngủ" at bounding box center [241, 120] width 482 height 240
click at [263, 127] on div "Phòng ngủ" at bounding box center [255, 128] width 25 height 9
click at [219, 142] on div at bounding box center [241, 120] width 482 height 240
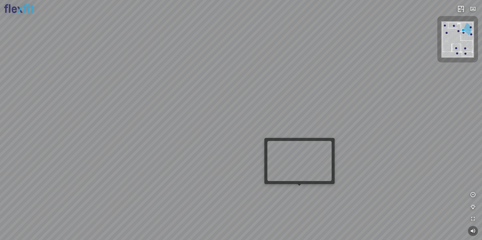
click at [300, 190] on div at bounding box center [241, 120] width 482 height 240
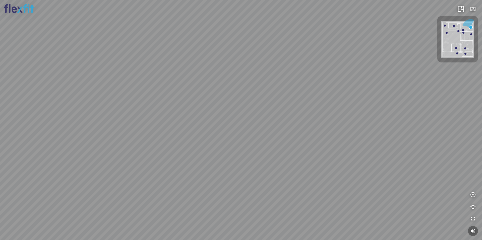
click at [276, 157] on div at bounding box center [241, 120] width 482 height 240
click at [276, 114] on div at bounding box center [241, 120] width 482 height 240
click at [244, 173] on div at bounding box center [241, 120] width 482 height 240
click at [251, 167] on div at bounding box center [241, 120] width 482 height 240
click at [252, 167] on div at bounding box center [241, 120] width 482 height 240
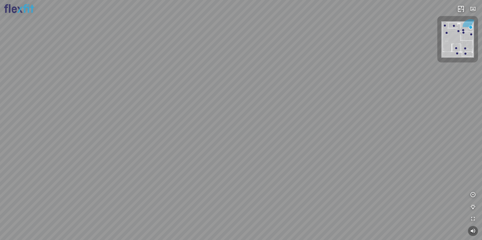
click at [273, 129] on div at bounding box center [241, 120] width 482 height 240
click at [305, 136] on div at bounding box center [241, 120] width 482 height 240
click at [259, 100] on div at bounding box center [241, 120] width 482 height 240
click at [268, 127] on div at bounding box center [241, 120] width 482 height 240
click at [197, 113] on div at bounding box center [241, 120] width 482 height 240
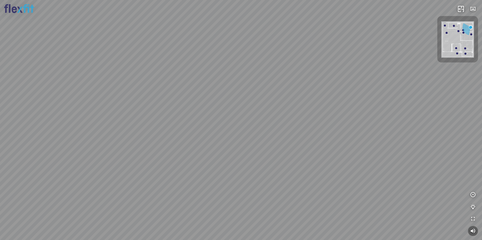
click at [215, 114] on div at bounding box center [241, 120] width 482 height 240
click at [189, 141] on div at bounding box center [241, 120] width 482 height 240
click at [140, 156] on div at bounding box center [241, 120] width 482 height 240
click at [123, 153] on div at bounding box center [241, 120] width 482 height 240
click at [253, 155] on div at bounding box center [241, 120] width 482 height 240
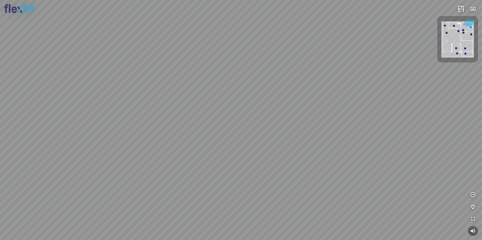
click at [277, 128] on div at bounding box center [241, 120] width 482 height 240
click at [274, 142] on div at bounding box center [241, 120] width 482 height 240
click at [331, 188] on div at bounding box center [241, 120] width 482 height 240
click at [231, 140] on div at bounding box center [241, 120] width 482 height 240
click at [244, 128] on div at bounding box center [241, 120] width 482 height 240
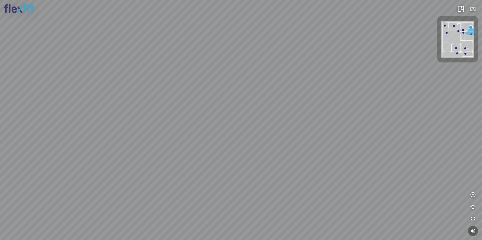
click at [386, 106] on div at bounding box center [241, 120] width 482 height 240
click at [286, 116] on div at bounding box center [241, 120] width 482 height 240
click at [292, 114] on div at bounding box center [241, 120] width 482 height 240
click at [232, 125] on div at bounding box center [241, 120] width 482 height 240
click at [213, 126] on div at bounding box center [241, 120] width 482 height 240
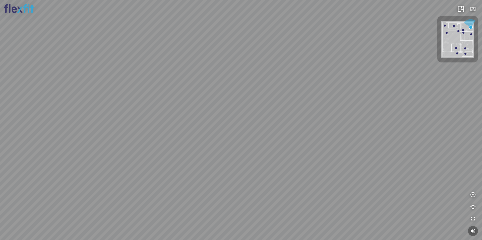
click at [190, 132] on div at bounding box center [241, 120] width 482 height 240
click at [161, 92] on div at bounding box center [241, 120] width 482 height 240
click at [214, 103] on div at bounding box center [241, 120] width 482 height 240
click at [239, 121] on div at bounding box center [241, 120] width 482 height 240
click at [275, 150] on div at bounding box center [241, 120] width 482 height 240
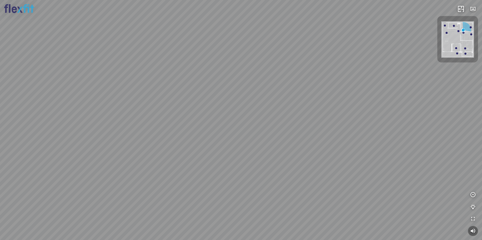
click at [271, 148] on div at bounding box center [241, 120] width 482 height 240
click at [276, 135] on div at bounding box center [241, 120] width 482 height 240
click at [230, 112] on div at bounding box center [241, 120] width 482 height 240
click at [188, 118] on div at bounding box center [241, 120] width 482 height 240
click at [200, 115] on div at bounding box center [241, 120] width 482 height 240
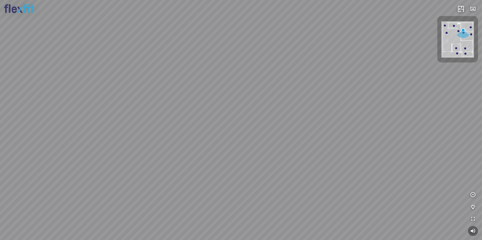
click at [237, 127] on div at bounding box center [241, 120] width 482 height 240
click at [168, 131] on div at bounding box center [241, 120] width 482 height 240
click at [265, 199] on div at bounding box center [241, 120] width 482 height 240
click at [267, 126] on div at bounding box center [241, 120] width 482 height 240
click at [141, 130] on div at bounding box center [241, 120] width 482 height 240
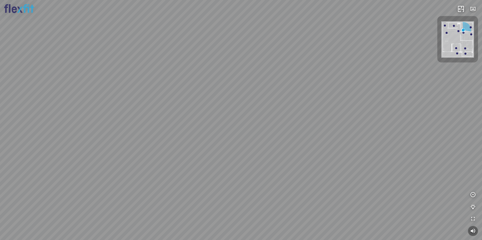
click at [271, 134] on div at bounding box center [241, 120] width 482 height 240
click at [360, 133] on div at bounding box center [241, 120] width 482 height 240
click at [298, 126] on div at bounding box center [241, 120] width 482 height 240
click at [223, 169] on div at bounding box center [241, 120] width 482 height 240
click at [346, 148] on div at bounding box center [241, 120] width 482 height 240
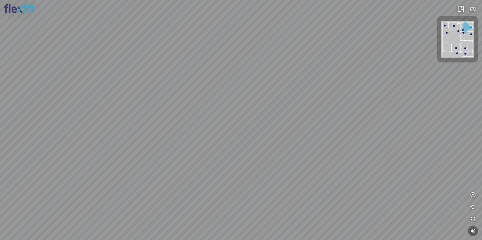
click at [273, 157] on div at bounding box center [241, 120] width 482 height 240
click at [229, 145] on div at bounding box center [241, 120] width 482 height 240
click at [231, 148] on div at bounding box center [241, 120] width 482 height 240
click at [186, 146] on div at bounding box center [241, 120] width 482 height 240
click at [201, 154] on div at bounding box center [241, 120] width 482 height 240
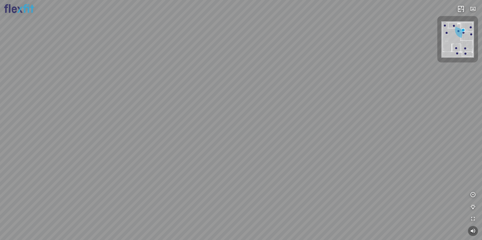
click at [294, 154] on div at bounding box center [241, 120] width 482 height 240
click at [327, 142] on div at bounding box center [241, 120] width 482 height 240
click at [263, 147] on div at bounding box center [241, 120] width 482 height 240
click at [254, 106] on div at bounding box center [241, 120] width 482 height 240
click at [0, 0] on div at bounding box center [0, 0] width 0 height 0
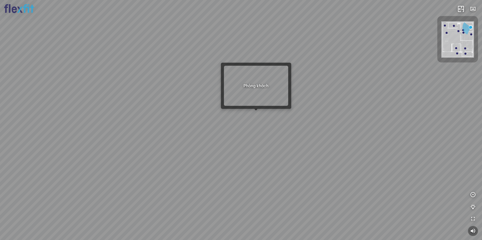
click at [255, 111] on div at bounding box center [256, 111] width 4 height 4
click at [256, 117] on div at bounding box center [241, 120] width 482 height 240
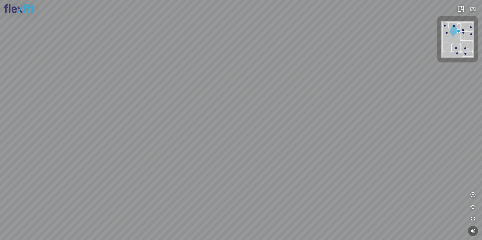
click at [241, 150] on div "Bếp WC Phòng ngủ master Phòng ngủ Phòng ngủ" at bounding box center [241, 120] width 482 height 240
click at [297, 155] on div "Bếp WC Phòng ngủ master Phòng ngủ Phòng ngủ" at bounding box center [241, 120] width 482 height 240
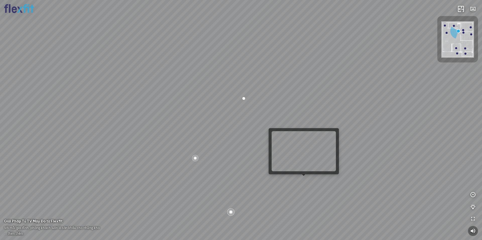
click at [304, 179] on div "Bếp WC Phòng ngủ master Phòng ngủ Phòng ngủ" at bounding box center [241, 120] width 482 height 240
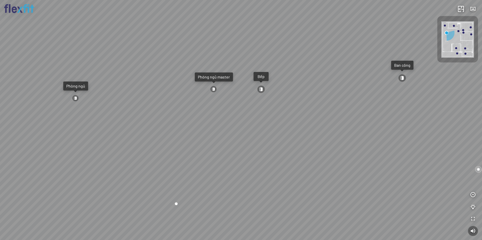
click at [186, 166] on div "Ban công Bếp Phòng ngủ master Phòng ngủ Phòng ngủ" at bounding box center [241, 120] width 482 height 240
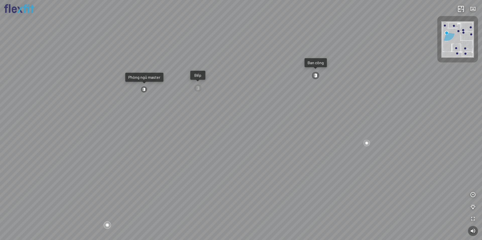
click at [299, 143] on div "Ban công Bếp Phòng ngủ master Phòng ngủ Phòng ngủ" at bounding box center [241, 120] width 482 height 240
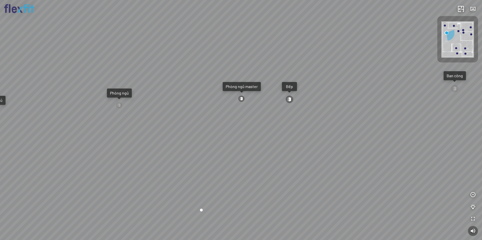
click at [252, 190] on div "Ban công Bếp Phòng ngủ master Phòng ngủ Phòng ngủ" at bounding box center [241, 120] width 482 height 240
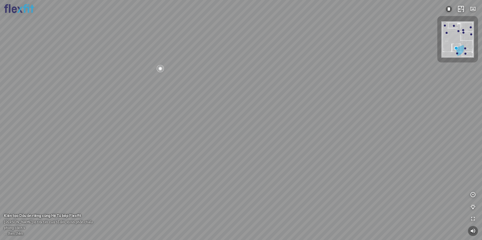
click at [182, 157] on div at bounding box center [241, 120] width 482 height 240
click at [210, 164] on div at bounding box center [241, 120] width 482 height 240
click at [176, 142] on div at bounding box center [241, 120] width 482 height 240
click at [275, 154] on div at bounding box center [241, 120] width 482 height 240
click at [243, 193] on div at bounding box center [241, 120] width 482 height 240
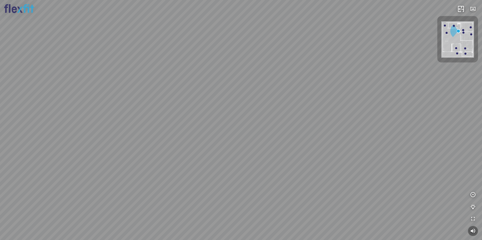
click at [290, 166] on div at bounding box center [241, 120] width 482 height 240
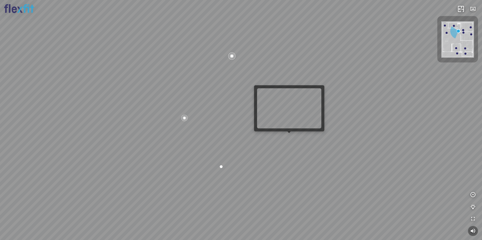
click at [291, 139] on div "Bếp WC Phòng ngủ master Phòng ngủ Phòng ngủ" at bounding box center [241, 120] width 482 height 240
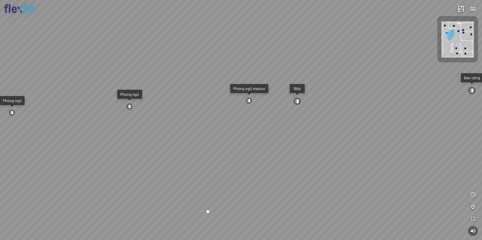
click at [179, 153] on div "Ban công Bếp Phòng ngủ master Phòng ngủ Phòng ngủ" at bounding box center [241, 120] width 482 height 240
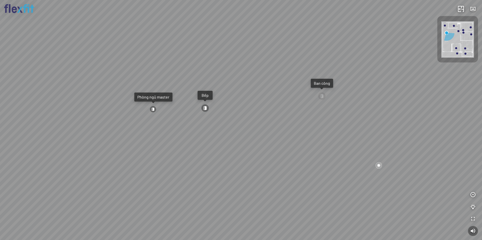
click at [235, 190] on div "Ban công Bếp Phòng ngủ master Phòng ngủ Phòng ngủ" at bounding box center [241, 120] width 482 height 240
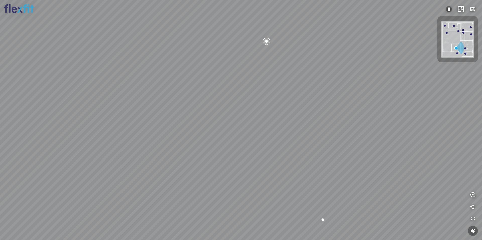
click at [158, 165] on div at bounding box center [241, 120] width 482 height 240
click at [155, 158] on div at bounding box center [241, 120] width 482 height 240
click at [154, 170] on div at bounding box center [241, 120] width 482 height 240
click at [466, 48] on img at bounding box center [457, 39] width 33 height 36
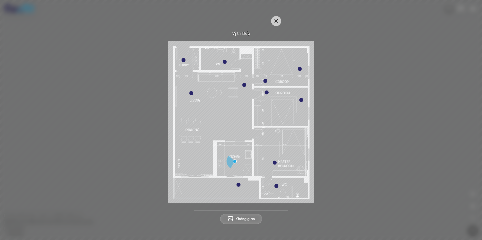
click at [277, 163] on div at bounding box center [275, 163] width 4 height 4
click at [276, 163] on div at bounding box center [275, 163] width 4 height 4
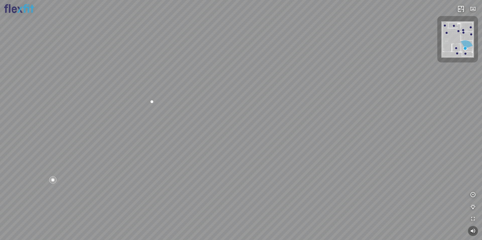
drag, startPoint x: 225, startPoint y: 166, endPoint x: 176, endPoint y: 175, distance: 49.0
click at [185, 175] on div "Phòng khách Phòng tắm master" at bounding box center [241, 120] width 482 height 240
drag, startPoint x: 276, startPoint y: 154, endPoint x: 176, endPoint y: 161, distance: 100.2
click at [107, 175] on div "Phòng khách Phòng tắm master" at bounding box center [241, 120] width 482 height 240
drag, startPoint x: 295, startPoint y: 154, endPoint x: 172, endPoint y: 165, distance: 122.7
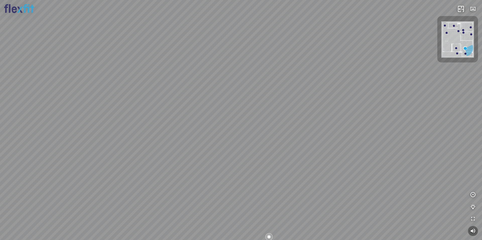
click at [189, 165] on div "Phòng khách Phòng tắm master" at bounding box center [241, 120] width 482 height 240
click at [204, 156] on div "Phòng khách Phòng tắm master" at bounding box center [241, 120] width 482 height 240
drag, startPoint x: 337, startPoint y: 169, endPoint x: 278, endPoint y: 167, distance: 58.8
click at [258, 165] on div "Phòng khách Phòng tắm master" at bounding box center [241, 120] width 482 height 240
drag, startPoint x: 337, startPoint y: 178, endPoint x: 301, endPoint y: 155, distance: 43.2
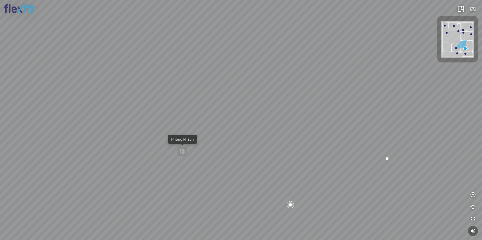
click at [302, 154] on div "Phòng khách Phòng tắm master" at bounding box center [241, 120] width 482 height 240
click at [158, 126] on div at bounding box center [154, 128] width 13 height 12
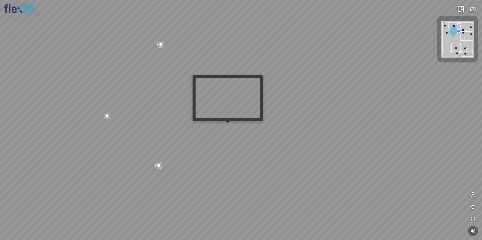
click at [225, 127] on div "Bếp WC Phòng ngủ master Phòng ngủ Phòng ngủ" at bounding box center [241, 120] width 482 height 240
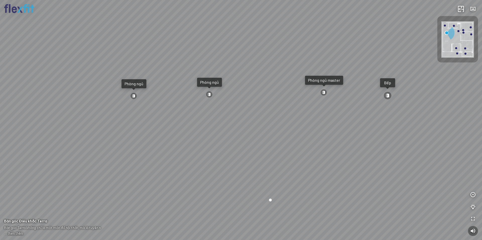
drag, startPoint x: 273, startPoint y: 119, endPoint x: 118, endPoint y: 136, distance: 155.3
click at [138, 135] on div "Ban công Bếp Phòng ngủ master Phòng ngủ Phòng ngủ" at bounding box center [241, 120] width 482 height 240
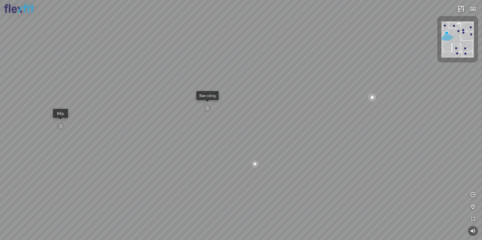
drag, startPoint x: 253, startPoint y: 113, endPoint x: 168, endPoint y: 115, distance: 84.8
click at [198, 114] on div "Ban công Bếp Phòng ngủ master Phòng ngủ Phòng ngủ" at bounding box center [241, 120] width 482 height 240
drag, startPoint x: 271, startPoint y: 118, endPoint x: 184, endPoint y: 120, distance: 86.8
click at [188, 120] on div "Ban công Bếp Phòng ngủ master Phòng ngủ Phòng ngủ" at bounding box center [241, 120] width 482 height 240
drag, startPoint x: 249, startPoint y: 128, endPoint x: 259, endPoint y: 128, distance: 10.3
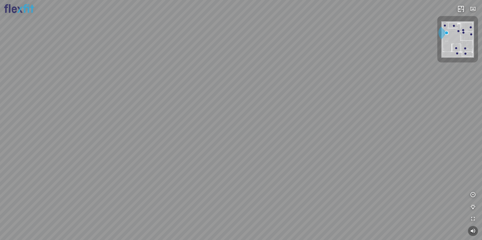
click at [254, 128] on div "Ban công Bếp Phòng ngủ master Phòng ngủ Phòng ngủ" at bounding box center [241, 120] width 482 height 240
drag, startPoint x: 214, startPoint y: 142, endPoint x: 276, endPoint y: 138, distance: 61.9
click at [252, 139] on div "Ban công Bếp Phòng ngủ master Phòng ngủ Phòng ngủ" at bounding box center [241, 120] width 482 height 240
click at [260, 146] on div "Ban công Bếp Phòng ngủ master Phòng ngủ Phòng ngủ" at bounding box center [241, 120] width 482 height 240
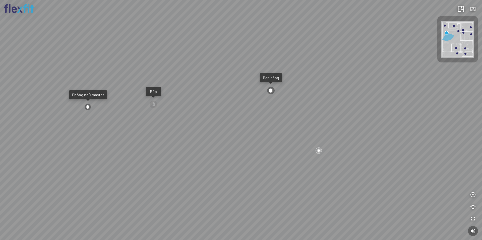
drag, startPoint x: 241, startPoint y: 146, endPoint x: 260, endPoint y: 147, distance: 18.8
click at [252, 146] on div "Ban công Bếp Phòng ngủ master Phòng ngủ Phòng ngủ" at bounding box center [241, 120] width 482 height 240
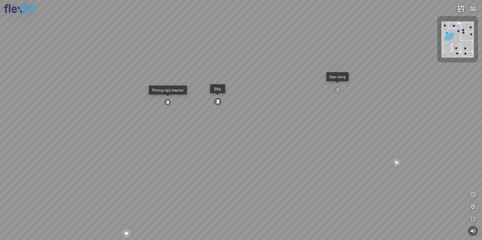
click at [233, 144] on div "Ban công Bếp Phòng ngủ master Phòng ngủ Phòng ngủ" at bounding box center [241, 120] width 482 height 240
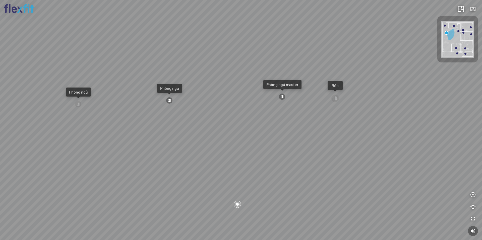
drag, startPoint x: 186, startPoint y: 145, endPoint x: 239, endPoint y: 143, distance: 53.5
click at [230, 144] on div "Ban công Bếp Phòng ngủ master Phòng ngủ Phòng ngủ" at bounding box center [241, 120] width 482 height 240
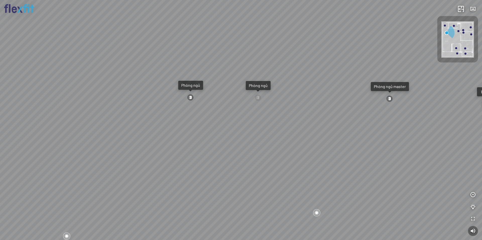
click at [191, 99] on div at bounding box center [190, 97] width 7 height 7
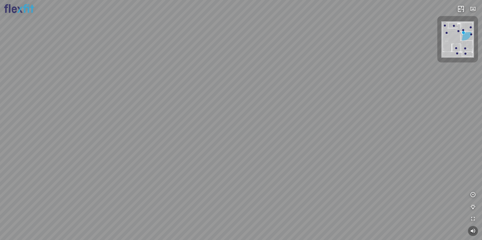
click at [453, 24] on img at bounding box center [457, 39] width 33 height 36
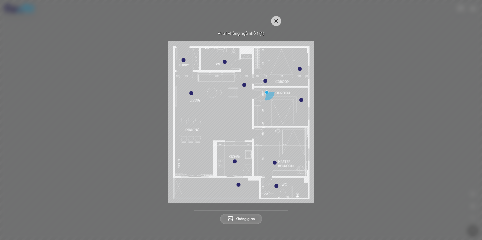
click at [223, 59] on img at bounding box center [241, 122] width 146 height 162
click at [226, 60] on div at bounding box center [225, 62] width 4 height 4
click at [224, 63] on div at bounding box center [225, 62] width 4 height 4
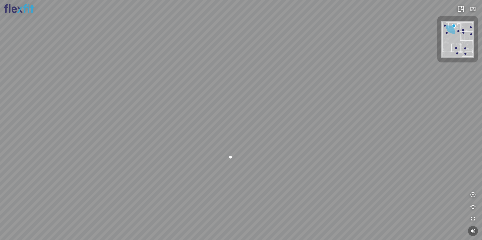
drag, startPoint x: 247, startPoint y: 92, endPoint x: 84, endPoint y: 102, distance: 163.2
click at [103, 99] on div at bounding box center [241, 120] width 482 height 240
click at [128, 120] on div at bounding box center [241, 120] width 482 height 240
drag, startPoint x: 273, startPoint y: 119, endPoint x: 234, endPoint y: 131, distance: 40.8
click at [235, 132] on div at bounding box center [241, 120] width 482 height 240
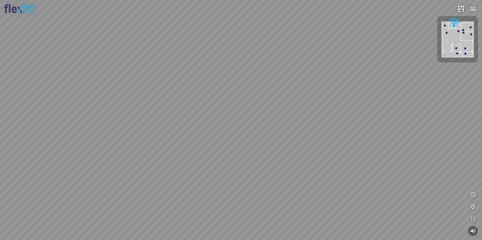
drag, startPoint x: 242, startPoint y: 131, endPoint x: 184, endPoint y: 138, distance: 57.6
click at [171, 140] on div at bounding box center [241, 120] width 482 height 240
drag, startPoint x: 272, startPoint y: 131, endPoint x: 216, endPoint y: 111, distance: 59.2
click at [195, 110] on div at bounding box center [241, 120] width 482 height 240
drag, startPoint x: 274, startPoint y: 137, endPoint x: 213, endPoint y: 138, distance: 61.0
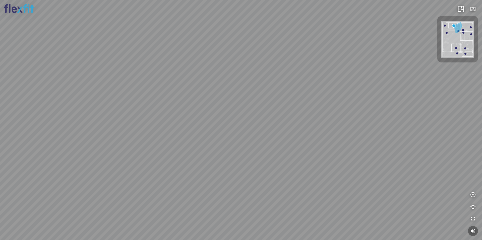
click at [231, 138] on div at bounding box center [241, 120] width 482 height 240
click at [466, 54] on div at bounding box center [465, 54] width 2 height 2
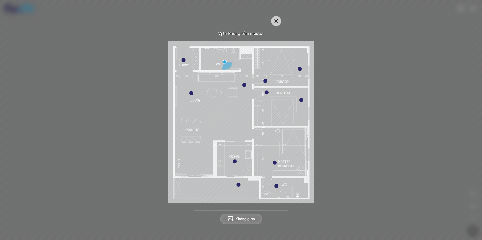
click at [277, 185] on div at bounding box center [276, 186] width 4 height 4
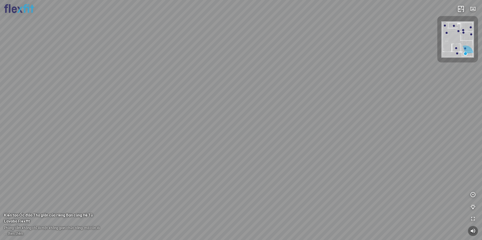
drag, startPoint x: 190, startPoint y: 179, endPoint x: 136, endPoint y: 182, distance: 53.8
click at [152, 181] on div at bounding box center [241, 120] width 482 height 240
drag, startPoint x: 151, startPoint y: 173, endPoint x: 259, endPoint y: 156, distance: 109.6
click at [237, 156] on div at bounding box center [241, 120] width 482 height 240
drag, startPoint x: 286, startPoint y: 157, endPoint x: 345, endPoint y: 154, distance: 58.6
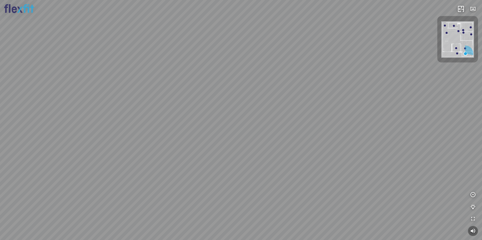
click at [338, 154] on div at bounding box center [241, 120] width 482 height 240
drag, startPoint x: 242, startPoint y: 152, endPoint x: 322, endPoint y: 153, distance: 80.1
click at [322, 152] on div at bounding box center [241, 120] width 482 height 240
click at [262, 150] on div at bounding box center [241, 120] width 482 height 240
click at [239, 152] on div at bounding box center [241, 120] width 482 height 240
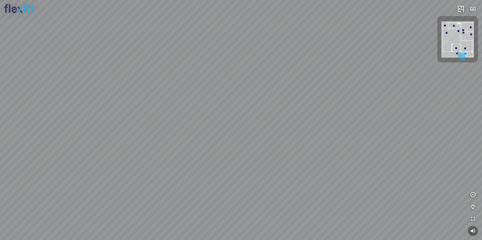
click at [221, 160] on div at bounding box center [241, 120] width 482 height 240
click at [265, 166] on div at bounding box center [241, 120] width 482 height 240
click at [284, 166] on div at bounding box center [241, 120] width 482 height 240
click at [223, 159] on div at bounding box center [241, 120] width 482 height 240
click at [265, 156] on div at bounding box center [241, 120] width 482 height 240
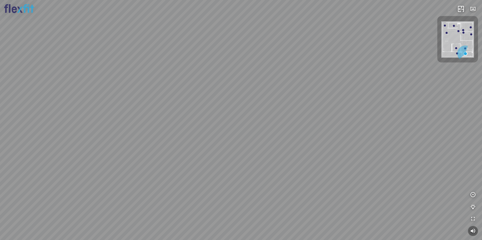
click at [255, 167] on div at bounding box center [241, 120] width 482 height 240
click at [275, 165] on div at bounding box center [241, 120] width 482 height 240
click at [265, 163] on div at bounding box center [241, 120] width 482 height 240
click at [276, 157] on div at bounding box center [241, 120] width 482 height 240
click at [265, 158] on div at bounding box center [241, 120] width 482 height 240
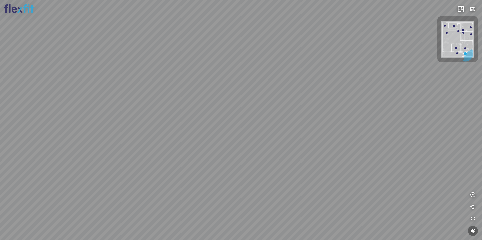
click at [364, 137] on div at bounding box center [241, 120] width 482 height 240
click at [255, 130] on div at bounding box center [241, 120] width 482 height 240
click at [251, 130] on div at bounding box center [241, 120] width 482 height 240
click at [228, 131] on div at bounding box center [241, 120] width 482 height 240
click at [202, 137] on div at bounding box center [241, 120] width 482 height 240
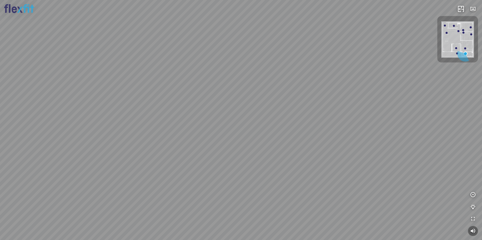
click at [181, 145] on div at bounding box center [241, 120] width 482 height 240
click at [291, 41] on div at bounding box center [241, 120] width 482 height 240
click at [276, 71] on div at bounding box center [241, 120] width 482 height 240
click at [455, 30] on img at bounding box center [457, 39] width 33 height 36
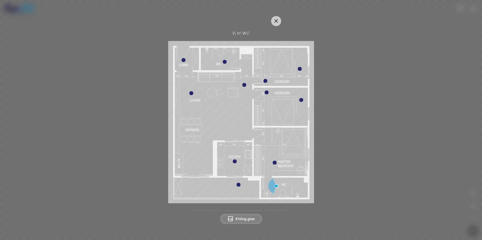
click at [246, 82] on img at bounding box center [241, 122] width 146 height 162
click at [246, 84] on img at bounding box center [241, 122] width 146 height 162
click at [245, 84] on div at bounding box center [244, 85] width 4 height 4
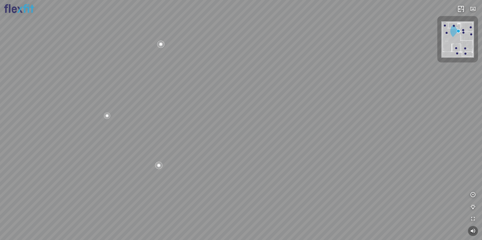
click at [158, 44] on div at bounding box center [161, 44] width 9 height 9
click at [196, 183] on div "Bếp WC Phòng ngủ master Phòng ngủ Phòng ngủ" at bounding box center [241, 120] width 482 height 240
click at [194, 183] on div at bounding box center [191, 182] width 8 height 8
click at [257, 198] on div "Bếp WC Phòng ngủ master Phòng ngủ Phòng ngủ" at bounding box center [241, 120] width 482 height 240
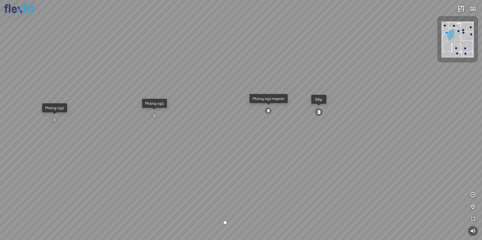
click at [260, 176] on div "Ban công Bếp Phòng ngủ master Phòng ngủ Phòng ngủ" at bounding box center [241, 120] width 482 height 240
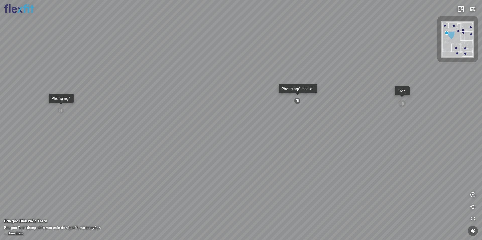
click at [195, 112] on div "Ban công Bếp Phòng ngủ master Phòng ngủ Phòng ngủ" at bounding box center [241, 120] width 482 height 240
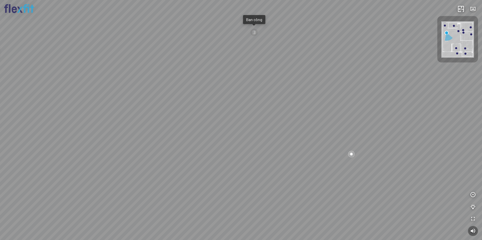
click at [175, 128] on div "Ban công Bếp Phòng ngủ master Phòng ngủ Phòng ngủ" at bounding box center [241, 120] width 482 height 240
click at [314, 172] on div "Ban công Bếp Phòng ngủ master Phòng ngủ Phòng ngủ" at bounding box center [241, 120] width 482 height 240
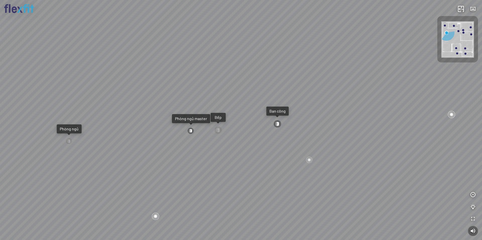
click at [311, 164] on div "Ban công Bếp Phòng ngủ master Phòng ngủ Phòng ngủ" at bounding box center [241, 120] width 482 height 240
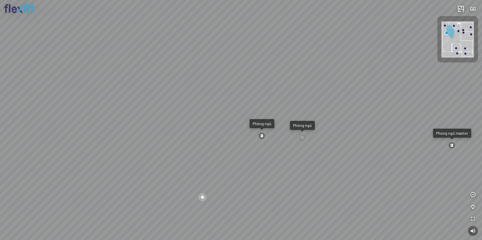
click at [288, 161] on div "Ban công Bếp Phòng ngủ master Phòng ngủ Phòng ngủ" at bounding box center [241, 120] width 482 height 240
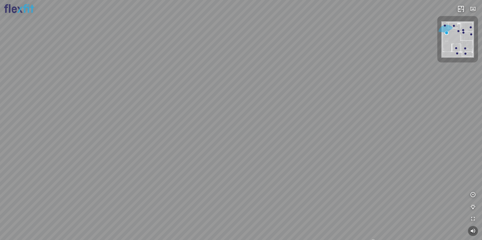
click at [253, 157] on div "Ban công Bếp Phòng ngủ master Phòng ngủ Phòng ngủ" at bounding box center [241, 120] width 482 height 240
click at [169, 152] on div "Ban công Bếp Phòng ngủ master Phòng ngủ Phòng ngủ" at bounding box center [241, 120] width 482 height 240
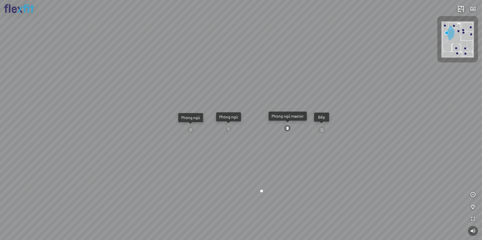
click at [152, 147] on div "Ban công Bếp Phòng ngủ master Phòng ngủ Phòng ngủ" at bounding box center [241, 120] width 482 height 240
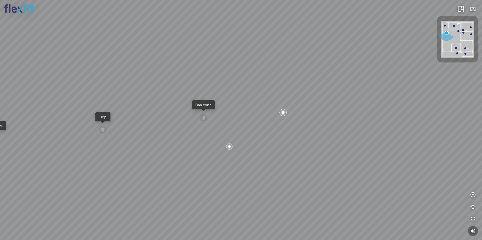
click at [226, 149] on div "Ban công Bếp Phòng ngủ master Phòng ngủ Phòng ngủ" at bounding box center [241, 120] width 482 height 240
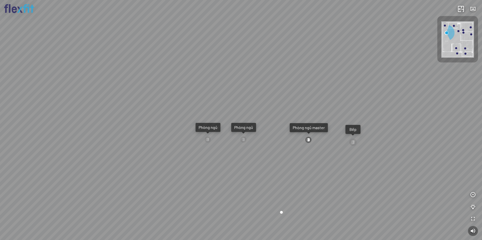
click at [259, 153] on div "Ban công Bếp Phòng ngủ master Phòng ngủ Phòng ngủ" at bounding box center [241, 120] width 482 height 240
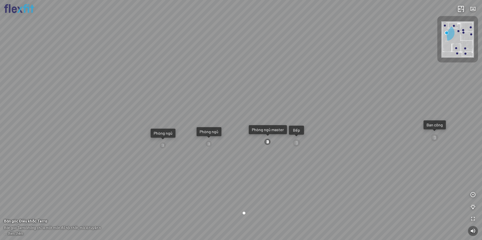
click at [301, 133] on div "Bếp" at bounding box center [296, 130] width 15 height 9
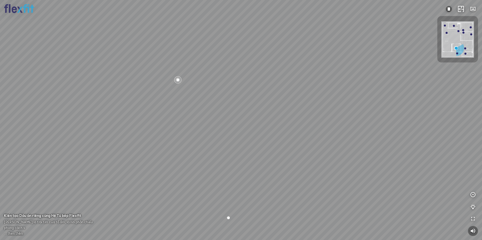
click at [252, 155] on div at bounding box center [241, 120] width 482 height 240
click at [269, 78] on div at bounding box center [241, 120] width 482 height 240
click at [261, 154] on div at bounding box center [241, 120] width 482 height 240
click at [277, 178] on div at bounding box center [277, 178] width 9 height 9
click at [240, 149] on div at bounding box center [241, 120] width 482 height 240
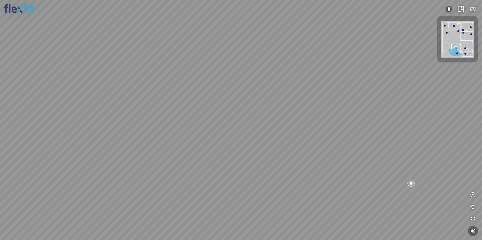
click at [240, 152] on div at bounding box center [241, 120] width 482 height 240
click at [275, 121] on div at bounding box center [277, 121] width 9 height 9
drag, startPoint x: 274, startPoint y: 120, endPoint x: 271, endPoint y: 182, distance: 61.8
click at [271, 182] on div at bounding box center [241, 120] width 482 height 240
click at [140, 88] on div at bounding box center [137, 87] width 9 height 9
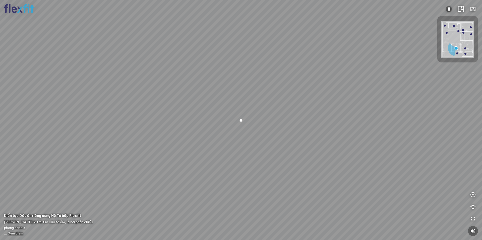
drag, startPoint x: 366, startPoint y: 154, endPoint x: 252, endPoint y: 142, distance: 113.8
click at [274, 145] on div at bounding box center [241, 120] width 482 height 240
drag, startPoint x: 343, startPoint y: 156, endPoint x: 290, endPoint y: 145, distance: 53.4
click at [294, 145] on div at bounding box center [241, 120] width 482 height 240
drag, startPoint x: 310, startPoint y: 153, endPoint x: 297, endPoint y: 146, distance: 14.0
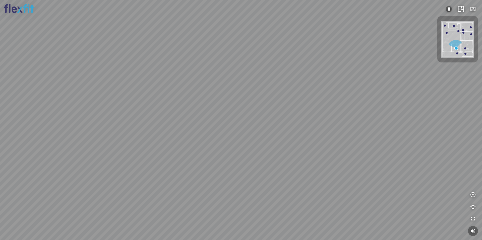
click at [306, 142] on div at bounding box center [241, 120] width 482 height 240
click at [242, 184] on div at bounding box center [241, 120] width 482 height 240
drag, startPoint x: 259, startPoint y: 162, endPoint x: 41, endPoint y: 161, distance: 218.3
click at [43, 161] on div "Bếp WC Phòng ngủ master Phòng ngủ Phòng ngủ" at bounding box center [241, 120] width 482 height 240
click at [264, 114] on div "Phòng ngủ" at bounding box center [261, 116] width 19 height 5
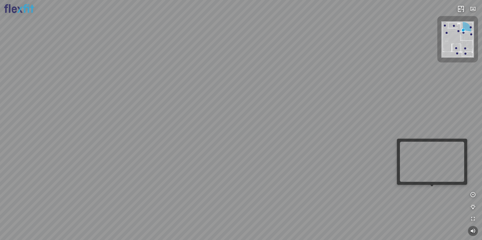
click at [422, 188] on div at bounding box center [241, 120] width 482 height 240
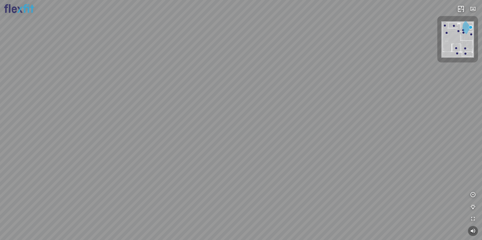
drag, startPoint x: 160, startPoint y: 136, endPoint x: 342, endPoint y: 148, distance: 182.6
click at [342, 148] on div at bounding box center [241, 120] width 482 height 240
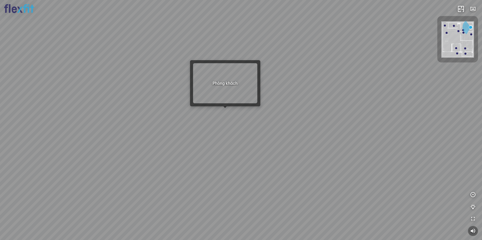
click at [227, 112] on div at bounding box center [241, 120] width 482 height 240
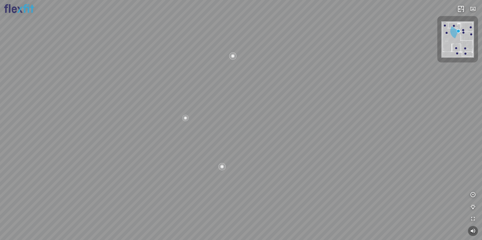
drag, startPoint x: 248, startPoint y: 116, endPoint x: 253, endPoint y: 117, distance: 5.3
click at [253, 117] on div "Bếp WC Phòng ngủ master Phòng ngủ Phòng ngủ" at bounding box center [241, 120] width 482 height 240
click at [14, 102] on div "Bếp" at bounding box center [10, 100] width 9 height 5
drag, startPoint x: 210, startPoint y: 158, endPoint x: 198, endPoint y: 130, distance: 30.1
click at [193, 132] on div at bounding box center [241, 120] width 482 height 240
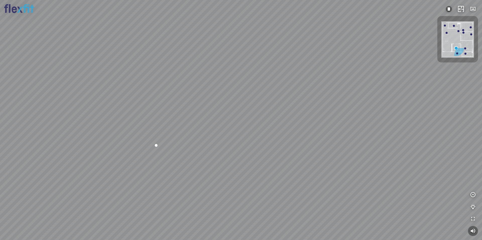
click at [125, 158] on div at bounding box center [241, 120] width 482 height 240
drag, startPoint x: 242, startPoint y: 125, endPoint x: 241, endPoint y: 122, distance: 2.9
click at [267, 123] on div at bounding box center [241, 120] width 482 height 240
drag, startPoint x: 227, startPoint y: 115, endPoint x: 239, endPoint y: 116, distance: 12.8
click at [235, 116] on div at bounding box center [241, 120] width 482 height 240
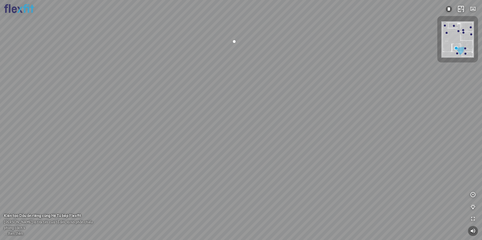
drag, startPoint x: 129, startPoint y: 81, endPoint x: 183, endPoint y: 87, distance: 53.7
click at [177, 84] on div at bounding box center [241, 120] width 482 height 240
drag, startPoint x: 169, startPoint y: 65, endPoint x: 198, endPoint y: 92, distance: 39.8
click at [189, 87] on div at bounding box center [241, 120] width 482 height 240
drag, startPoint x: 351, startPoint y: 81, endPoint x: 267, endPoint y: 160, distance: 115.4
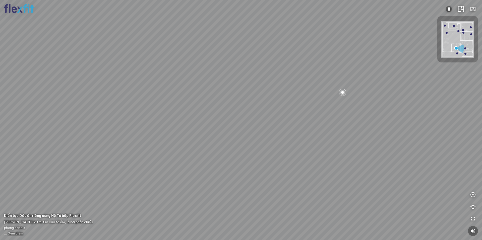
click at [271, 159] on div at bounding box center [241, 120] width 482 height 240
drag, startPoint x: 359, startPoint y: 84, endPoint x: 322, endPoint y: 143, distance: 69.9
click at [322, 143] on div at bounding box center [241, 120] width 482 height 240
drag, startPoint x: 336, startPoint y: 132, endPoint x: 235, endPoint y: 138, distance: 101.3
click at [247, 138] on div at bounding box center [241, 120] width 482 height 240
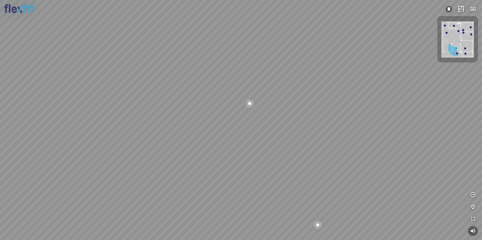
drag, startPoint x: 331, startPoint y: 142, endPoint x: 228, endPoint y: 133, distance: 103.0
click at [236, 134] on div at bounding box center [241, 120] width 482 height 240
drag, startPoint x: 257, startPoint y: 128, endPoint x: 289, endPoint y: 133, distance: 32.2
click at [291, 130] on div at bounding box center [241, 120] width 482 height 240
drag, startPoint x: 289, startPoint y: 133, endPoint x: 289, endPoint y: 142, distance: 9.3
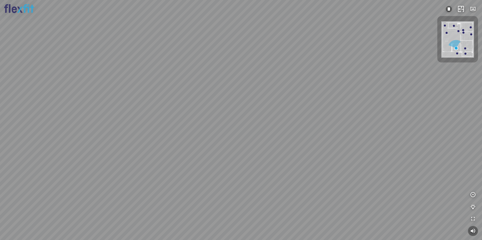
click at [289, 142] on div at bounding box center [241, 120] width 482 height 240
click at [456, 43] on div at bounding box center [241, 120] width 482 height 240
click at [455, 25] on img at bounding box center [457, 39] width 33 height 36
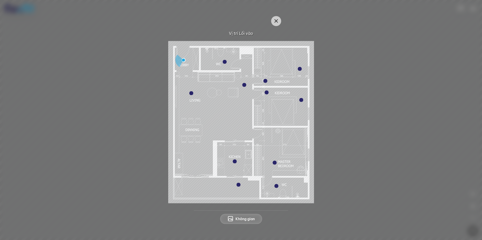
click at [223, 62] on div at bounding box center [225, 62] width 4 height 4
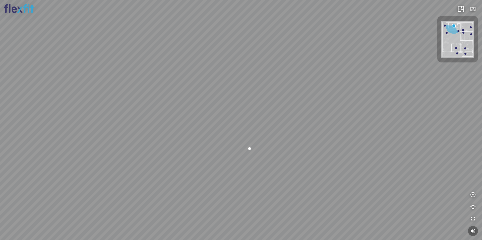
drag, startPoint x: 243, startPoint y: 103, endPoint x: 278, endPoint y: 103, distance: 34.4
click at [278, 103] on div at bounding box center [241, 120] width 482 height 240
drag, startPoint x: 265, startPoint y: 103, endPoint x: 317, endPoint y: 124, distance: 55.8
click at [317, 124] on div at bounding box center [241, 120] width 482 height 240
drag, startPoint x: 251, startPoint y: 106, endPoint x: 252, endPoint y: 112, distance: 6.5
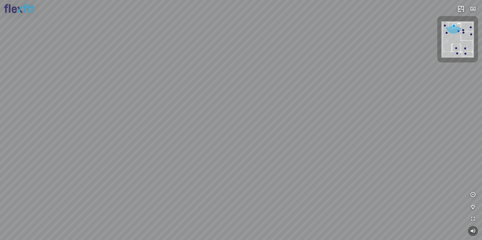
click at [252, 112] on div at bounding box center [241, 120] width 482 height 240
drag, startPoint x: 252, startPoint y: 112, endPoint x: 252, endPoint y: 109, distance: 3.3
click at [252, 109] on div at bounding box center [241, 120] width 482 height 240
click at [446, 33] on div at bounding box center [446, 33] width 2 height 2
drag, startPoint x: 261, startPoint y: 128, endPoint x: 412, endPoint y: 180, distance: 159.3
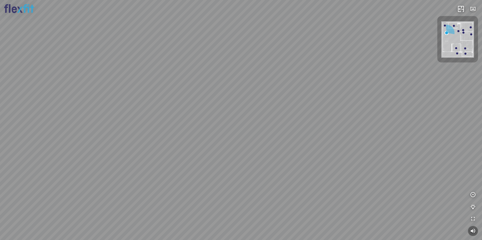
click at [412, 180] on div "Ban công Bếp Phòng ngủ master Phòng ngủ Phòng ngủ" at bounding box center [241, 120] width 482 height 240
drag, startPoint x: 217, startPoint y: 133, endPoint x: 202, endPoint y: 137, distance: 15.3
click at [202, 137] on div "Ban công Bếp Phòng ngủ master Phòng ngủ Phòng ngủ" at bounding box center [241, 120] width 482 height 240
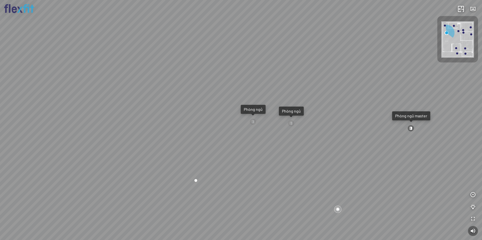
drag, startPoint x: 262, startPoint y: 161, endPoint x: 244, endPoint y: 154, distance: 19.2
click at [245, 154] on div "Ban công Bếp Phòng ngủ master Phòng ngủ Phòng ngủ" at bounding box center [241, 120] width 482 height 240
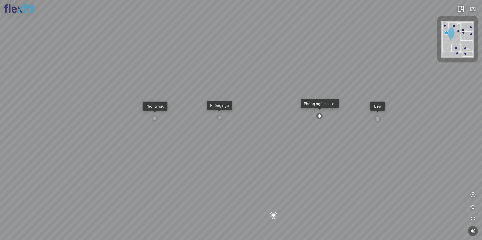
drag, startPoint x: 250, startPoint y: 150, endPoint x: 168, endPoint y: 149, distance: 82.3
click at [168, 149] on div "Ban công Bếp Phòng ngủ master Phòng ngủ Phòng ngủ" at bounding box center [241, 120] width 482 height 240
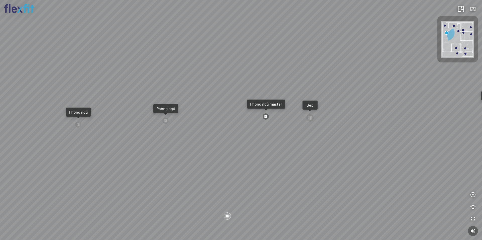
drag, startPoint x: 190, startPoint y: 147, endPoint x: 182, endPoint y: 148, distance: 7.8
click at [176, 147] on div "Ban công Bếp Phòng ngủ master Phòng ngủ Phòng ngủ" at bounding box center [241, 120] width 482 height 240
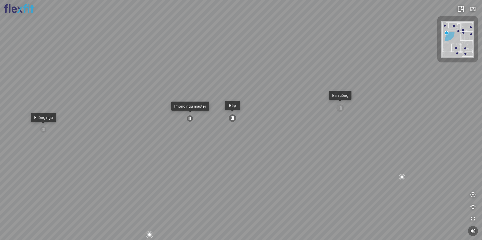
drag, startPoint x: 249, startPoint y: 161, endPoint x: 198, endPoint y: 151, distance: 51.8
click at [169, 151] on div "Ban công Bếp Phòng ngủ master Phòng ngủ Phòng ngủ" at bounding box center [241, 120] width 482 height 240
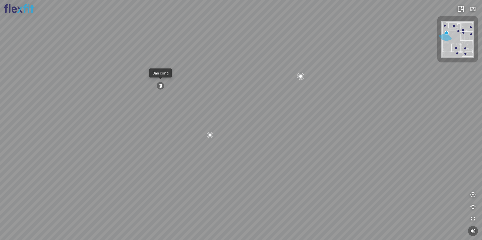
click at [213, 136] on div at bounding box center [210, 135] width 8 height 8
drag, startPoint x: 257, startPoint y: 89, endPoint x: 259, endPoint y: 123, distance: 34.7
click at [259, 123] on div "Ban công Bếp Phòng ngủ master Phòng ngủ Phòng ngủ" at bounding box center [241, 120] width 482 height 240
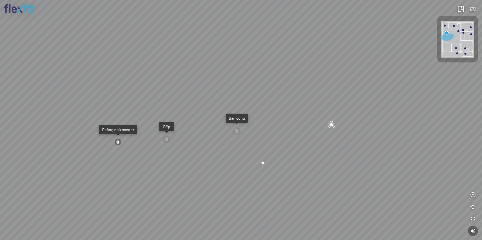
drag, startPoint x: 267, startPoint y: 138, endPoint x: 272, endPoint y: 137, distance: 5.7
click at [268, 132] on div "Ban công Bếp Phòng ngủ master Phòng ngủ Phòng ngủ" at bounding box center [241, 120] width 482 height 240
drag, startPoint x: 278, startPoint y: 140, endPoint x: 250, endPoint y: 131, distance: 29.3
click at [250, 131] on div "Ban công Bếp Phòng ngủ master Phòng ngủ Phòng ngủ" at bounding box center [241, 120] width 482 height 240
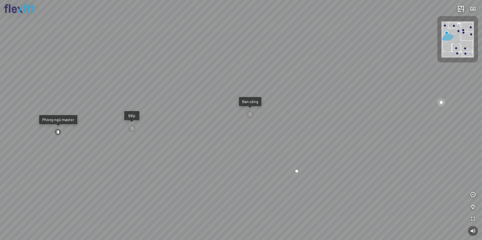
drag, startPoint x: 210, startPoint y: 148, endPoint x: 259, endPoint y: 147, distance: 48.7
click at [259, 147] on div "Ban công Bếp Phòng ngủ master Phòng ngủ Phòng ngủ" at bounding box center [241, 120] width 482 height 240
drag, startPoint x: 212, startPoint y: 155, endPoint x: 262, endPoint y: 126, distance: 57.4
click at [258, 130] on div "Ban công Bếp Phòng ngủ master Phòng ngủ Phòng ngủ" at bounding box center [241, 120] width 482 height 240
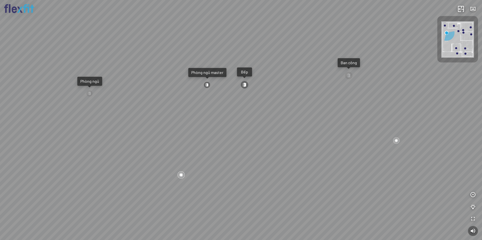
drag, startPoint x: 215, startPoint y: 139, endPoint x: 291, endPoint y: 125, distance: 77.8
click at [297, 125] on div "Ban công Bếp Phòng ngủ master Phòng ngủ Phòng ngủ" at bounding box center [241, 120] width 482 height 240
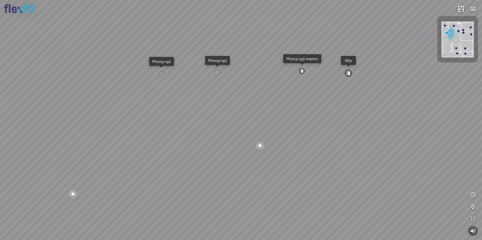
drag, startPoint x: 266, startPoint y: 126, endPoint x: 246, endPoint y: 127, distance: 19.8
click at [264, 127] on div "Ban công Bếp Phòng ngủ master Phòng ngủ Phòng ngủ" at bounding box center [241, 120] width 482 height 240
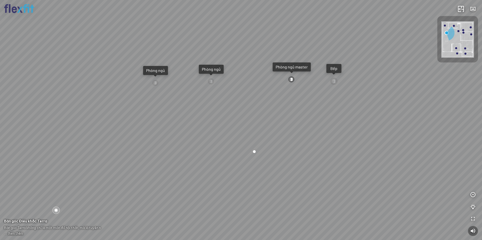
click at [193, 113] on div "Ban công Bếp Phòng ngủ master Phòng ngủ Phòng ngủ" at bounding box center [241, 120] width 482 height 240
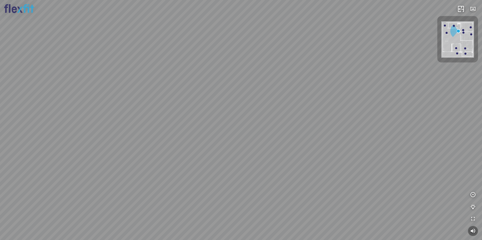
drag, startPoint x: 259, startPoint y: 141, endPoint x: 254, endPoint y: 145, distance: 6.3
click at [254, 146] on div at bounding box center [241, 120] width 482 height 240
drag, startPoint x: 222, startPoint y: 105, endPoint x: 239, endPoint y: 154, distance: 51.7
click at [239, 154] on div "Bếp WC Phòng ngủ master Phòng ngủ Phòng ngủ" at bounding box center [241, 120] width 482 height 240
drag, startPoint x: 182, startPoint y: 138, endPoint x: 252, endPoint y: 137, distance: 70.0
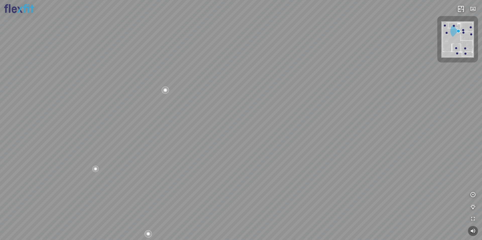
click at [228, 142] on div "Bếp WC Phòng ngủ master Phòng ngủ Phòng ngủ" at bounding box center [241, 120] width 482 height 240
click at [189, 111] on div "Bếp WC Phòng ngủ master Phòng ngủ Phòng ngủ" at bounding box center [241, 120] width 482 height 240
click at [205, 115] on div "Bếp WC Phòng ngủ master Phòng ngủ Phòng ngủ" at bounding box center [241, 120] width 482 height 240
drag, startPoint x: 251, startPoint y: 117, endPoint x: 193, endPoint y: 115, distance: 58.3
click at [199, 122] on div "Bếp WC Phòng ngủ master Phòng ngủ Phòng ngủ" at bounding box center [241, 120] width 482 height 240
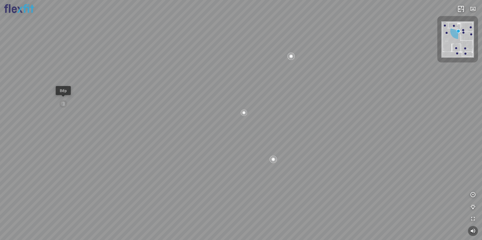
drag, startPoint x: 209, startPoint y: 106, endPoint x: 202, endPoint y: 123, distance: 18.9
click at [202, 123] on div "Bếp WC Phòng ngủ master Phòng ngủ Phòng ngủ" at bounding box center [241, 120] width 482 height 240
drag, startPoint x: 260, startPoint y: 126, endPoint x: 210, endPoint y: 127, distance: 50.2
click at [210, 127] on div "Bếp WC Phòng ngủ master Phòng ngủ Phòng ngủ" at bounding box center [241, 120] width 482 height 240
click at [156, 153] on div at bounding box center [157, 154] width 8 height 8
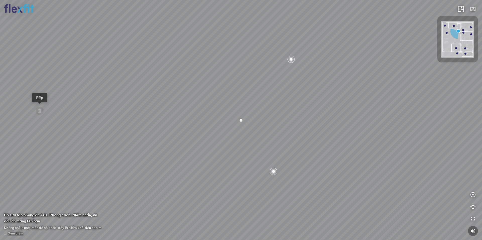
click at [240, 141] on div "Bếp WC Phòng ngủ master Phòng ngủ Phòng ngủ" at bounding box center [241, 120] width 482 height 240
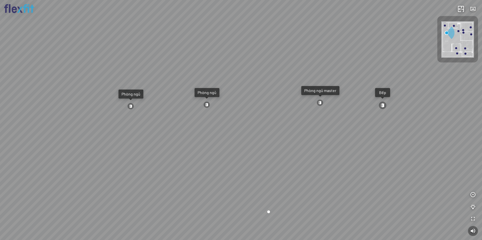
drag, startPoint x: 212, startPoint y: 151, endPoint x: 143, endPoint y: 170, distance: 70.9
click at [157, 168] on div "Ban công Bếp Phòng ngủ master Phòng ngủ Phòng ngủ" at bounding box center [241, 120] width 482 height 240
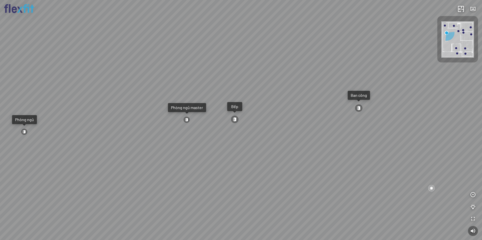
drag, startPoint x: 217, startPoint y: 153, endPoint x: 231, endPoint y: 149, distance: 15.0
click at [216, 153] on div "Ban công Bếp Phòng ngủ master Phòng ngủ Phòng ngủ" at bounding box center [241, 120] width 482 height 240
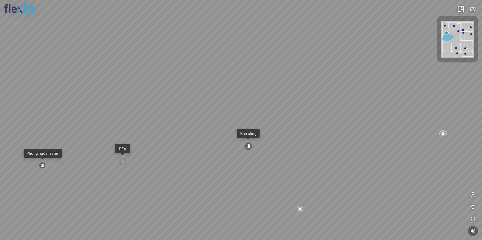
click at [248, 145] on div at bounding box center [248, 146] width 8 height 8
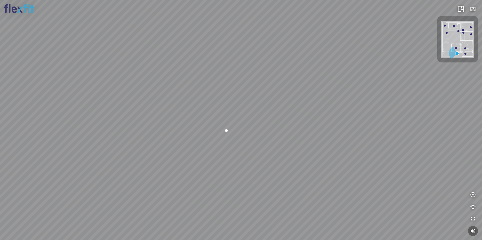
drag, startPoint x: 213, startPoint y: 143, endPoint x: 229, endPoint y: 181, distance: 41.7
click at [229, 181] on div at bounding box center [241, 120] width 482 height 240
drag, startPoint x: 227, startPoint y: 159, endPoint x: 219, endPoint y: 146, distance: 15.3
click at [170, 144] on div at bounding box center [241, 120] width 482 height 240
drag, startPoint x: 165, startPoint y: 147, endPoint x: 123, endPoint y: 143, distance: 42.6
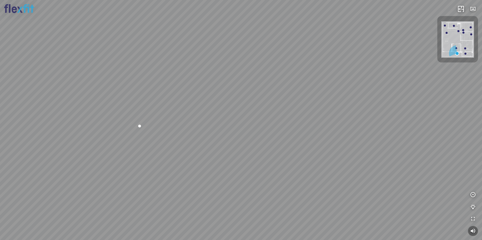
click at [136, 146] on div at bounding box center [241, 120] width 482 height 240
drag, startPoint x: 188, startPoint y: 141, endPoint x: 204, endPoint y: 140, distance: 16.3
click at [147, 140] on div at bounding box center [241, 120] width 482 height 240
drag, startPoint x: 256, startPoint y: 143, endPoint x: 306, endPoint y: 138, distance: 49.9
click at [285, 140] on div at bounding box center [241, 120] width 482 height 240
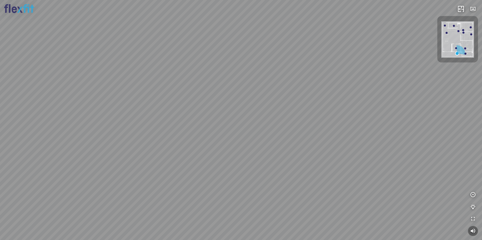
drag, startPoint x: 241, startPoint y: 146, endPoint x: 295, endPoint y: 149, distance: 54.6
click at [272, 148] on div at bounding box center [241, 120] width 482 height 240
drag, startPoint x: 223, startPoint y: 139, endPoint x: 161, endPoint y: 126, distance: 63.1
click at [241, 140] on div at bounding box center [241, 120] width 482 height 240
drag, startPoint x: 158, startPoint y: 125, endPoint x: 229, endPoint y: 144, distance: 73.9
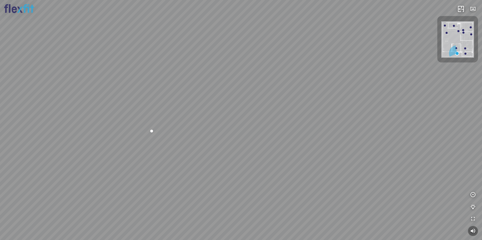
click at [231, 152] on div at bounding box center [241, 120] width 482 height 240
drag, startPoint x: 187, startPoint y: 143, endPoint x: 204, endPoint y: 62, distance: 82.5
click at [198, 73] on div at bounding box center [241, 120] width 482 height 240
drag, startPoint x: 245, startPoint y: 88, endPoint x: 204, endPoint y: 131, distance: 59.5
click at [204, 131] on div at bounding box center [241, 120] width 482 height 240
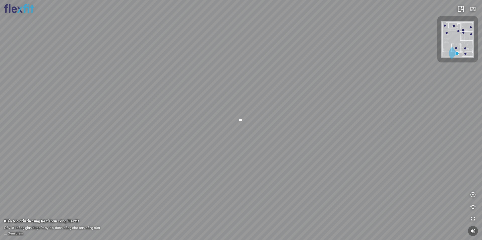
click at [454, 26] on div at bounding box center [454, 26] width 2 height 2
drag, startPoint x: 184, startPoint y: 102, endPoint x: 236, endPoint y: 132, distance: 59.9
click at [189, 145] on div at bounding box center [241, 120] width 482 height 240
drag, startPoint x: 269, startPoint y: 130, endPoint x: 276, endPoint y: 117, distance: 15.0
click at [276, 117] on div at bounding box center [241, 120] width 482 height 240
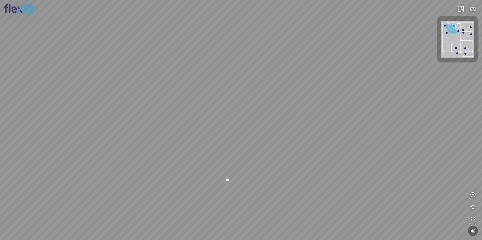
drag, startPoint x: 279, startPoint y: 121, endPoint x: 279, endPoint y: 125, distance: 4.0
click at [279, 125] on div at bounding box center [241, 120] width 482 height 240
drag, startPoint x: 211, startPoint y: 159, endPoint x: 267, endPoint y: 124, distance: 65.2
click at [267, 124] on div at bounding box center [241, 120] width 482 height 240
drag, startPoint x: 248, startPoint y: 144, endPoint x: 198, endPoint y: 182, distance: 62.9
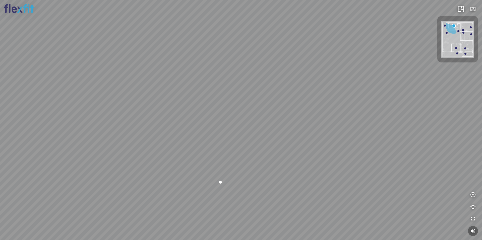
click at [198, 182] on div at bounding box center [241, 120] width 482 height 240
drag, startPoint x: 250, startPoint y: 163, endPoint x: 235, endPoint y: 160, distance: 14.9
click at [188, 174] on div at bounding box center [241, 120] width 482 height 240
click at [465, 53] on div at bounding box center [465, 54] width 2 height 2
drag, startPoint x: 257, startPoint y: 150, endPoint x: 260, endPoint y: 179, distance: 29.0
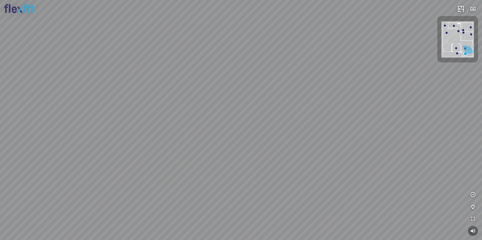
click at [257, 181] on div at bounding box center [241, 120] width 482 height 240
drag, startPoint x: 267, startPoint y: 177, endPoint x: 376, endPoint y: 136, distance: 116.3
click at [375, 135] on div at bounding box center [241, 120] width 482 height 240
drag, startPoint x: 329, startPoint y: 137, endPoint x: 334, endPoint y: 88, distance: 49.2
click at [337, 85] on div at bounding box center [241, 120] width 482 height 240
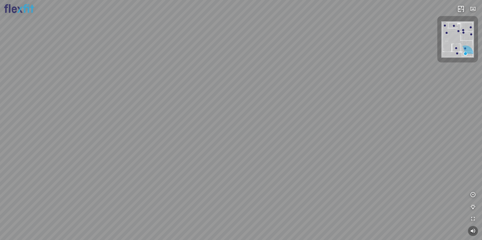
drag, startPoint x: 326, startPoint y: 109, endPoint x: 195, endPoint y: 197, distance: 157.5
click at [195, 197] on div at bounding box center [241, 120] width 482 height 240
drag, startPoint x: 232, startPoint y: 153, endPoint x: 332, endPoint y: 170, distance: 101.6
click at [332, 170] on div at bounding box center [241, 120] width 482 height 240
drag, startPoint x: 379, startPoint y: 97, endPoint x: 318, endPoint y: 137, distance: 72.2
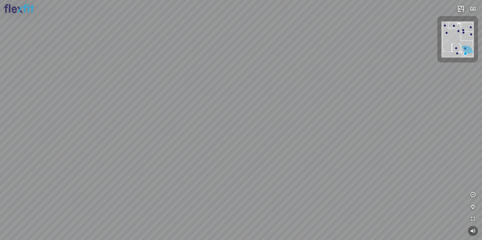
click at [318, 137] on div at bounding box center [241, 120] width 482 height 240
drag, startPoint x: 280, startPoint y: 186, endPoint x: 333, endPoint y: 112, distance: 91.0
click at [329, 114] on div at bounding box center [241, 120] width 482 height 240
drag, startPoint x: 197, startPoint y: 168, endPoint x: 333, endPoint y: 157, distance: 137.0
click at [332, 157] on div at bounding box center [241, 120] width 482 height 240
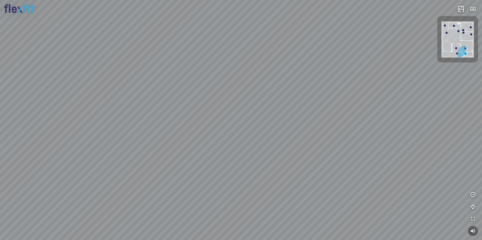
drag, startPoint x: 239, startPoint y: 106, endPoint x: 172, endPoint y: 140, distance: 74.9
click at [175, 139] on div at bounding box center [241, 120] width 482 height 240
click at [177, 128] on div at bounding box center [241, 120] width 482 height 240
drag, startPoint x: 295, startPoint y: 166, endPoint x: 226, endPoint y: 143, distance: 73.3
click at [228, 143] on div at bounding box center [241, 120] width 482 height 240
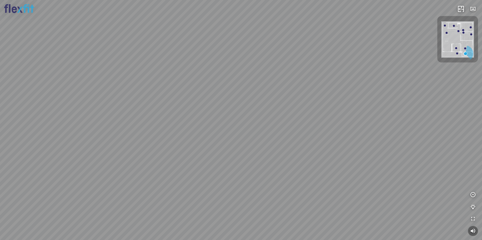
drag, startPoint x: 262, startPoint y: 158, endPoint x: 226, endPoint y: 158, distance: 35.6
click at [218, 161] on div at bounding box center [241, 120] width 482 height 240
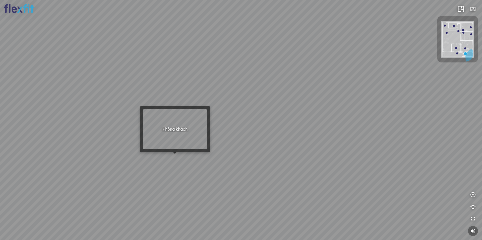
click at [172, 157] on div at bounding box center [241, 120] width 482 height 240
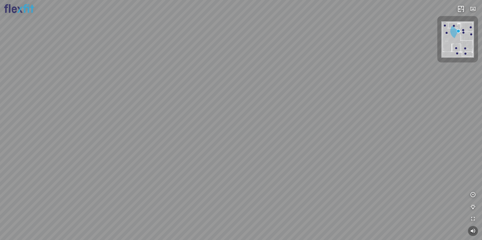
drag, startPoint x: 231, startPoint y: 139, endPoint x: 277, endPoint y: 158, distance: 49.3
click at [277, 158] on div "Bếp WC Phòng ngủ master Phòng ngủ Phòng ngủ" at bounding box center [241, 120] width 482 height 240
drag, startPoint x: 320, startPoint y: 140, endPoint x: 349, endPoint y: 138, distance: 28.6
click at [345, 139] on div "Bếp WC Phòng ngủ master Phòng ngủ Phòng ngủ" at bounding box center [241, 120] width 482 height 240
drag, startPoint x: 237, startPoint y: 152, endPoint x: 303, endPoint y: 153, distance: 66.0
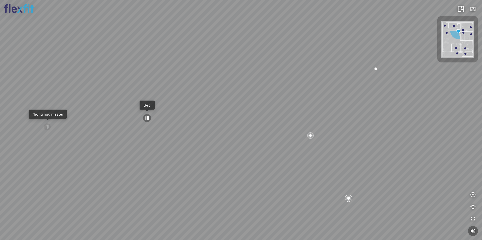
click at [290, 152] on div "Bếp WC Phòng ngủ master Phòng ngủ Phòng ngủ" at bounding box center [241, 120] width 482 height 240
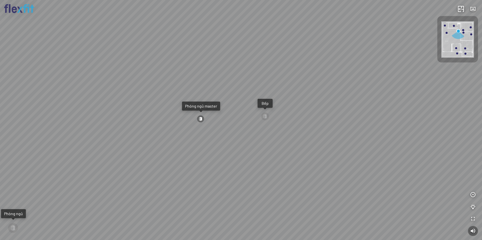
drag, startPoint x: 210, startPoint y: 157, endPoint x: 296, endPoint y: 139, distance: 88.4
click at [295, 140] on div "Bếp WC Phòng ngủ master Phòng ngủ Phòng ngủ" at bounding box center [241, 120] width 482 height 240
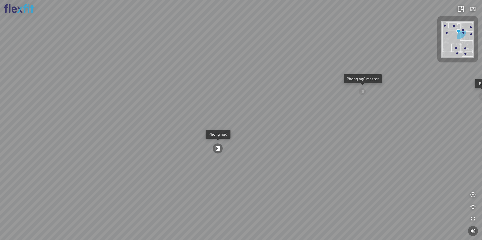
click at [354, 139] on div "Bếp WC Phòng ngủ master Phòng ngủ Phòng ngủ" at bounding box center [241, 120] width 482 height 240
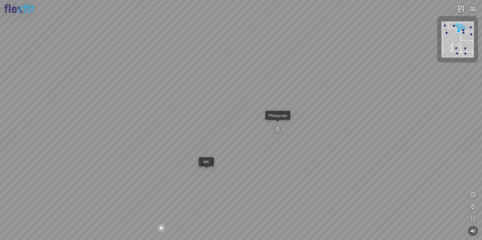
click at [465, 55] on img at bounding box center [457, 39] width 33 height 36
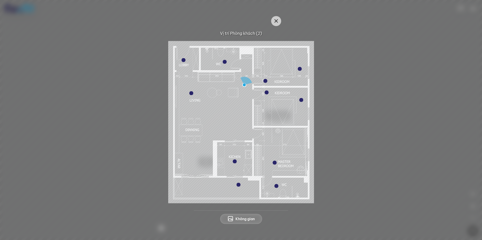
click at [278, 186] on div at bounding box center [276, 186] width 4 height 4
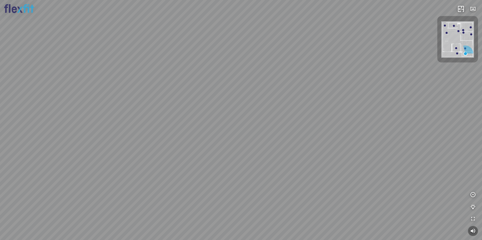
drag, startPoint x: 271, startPoint y: 138, endPoint x: 260, endPoint y: 180, distance: 44.1
click at [259, 183] on div at bounding box center [241, 120] width 482 height 240
click at [307, 149] on div at bounding box center [241, 120] width 482 height 240
drag, startPoint x: 302, startPoint y: 127, endPoint x: 319, endPoint y: 113, distance: 21.8
click at [309, 121] on div at bounding box center [241, 120] width 482 height 240
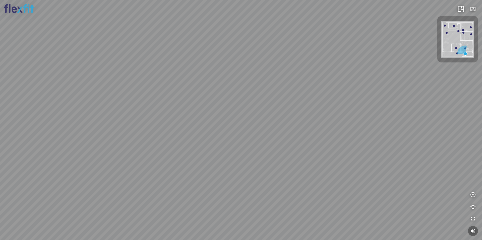
drag, startPoint x: 204, startPoint y: 141, endPoint x: 244, endPoint y: 131, distance: 40.9
click at [236, 132] on div at bounding box center [241, 120] width 482 height 240
drag, startPoint x: 244, startPoint y: 132, endPoint x: 217, endPoint y: 142, distance: 29.1
click at [214, 143] on div at bounding box center [241, 120] width 482 height 240
drag, startPoint x: 249, startPoint y: 150, endPoint x: 185, endPoint y: 207, distance: 85.1
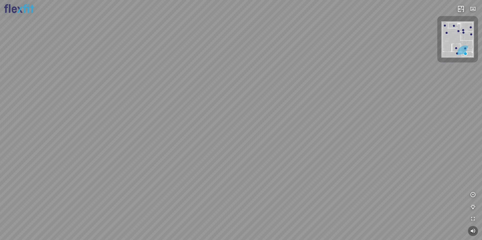
click at [185, 215] on div at bounding box center [241, 120] width 482 height 240
drag, startPoint x: 237, startPoint y: 199, endPoint x: 226, endPoint y: 189, distance: 14.8
click at [226, 189] on div at bounding box center [241, 120] width 482 height 240
click at [456, 31] on img at bounding box center [457, 39] width 33 height 36
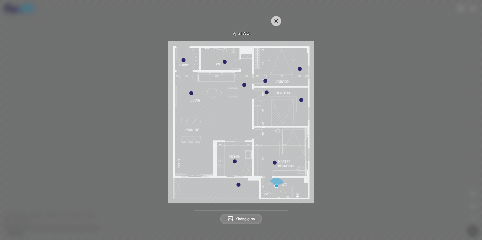
click at [247, 85] on img at bounding box center [241, 122] width 146 height 162
click at [190, 91] on div at bounding box center [191, 93] width 4 height 4
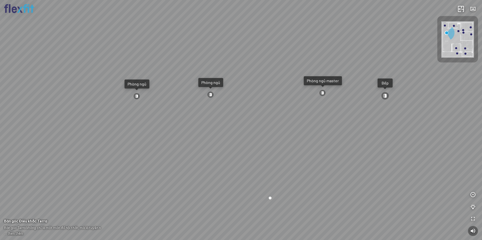
click at [173, 111] on div "Ban công Bếp Phòng ngủ master Phòng ngủ Phòng ngủ" at bounding box center [241, 120] width 482 height 240
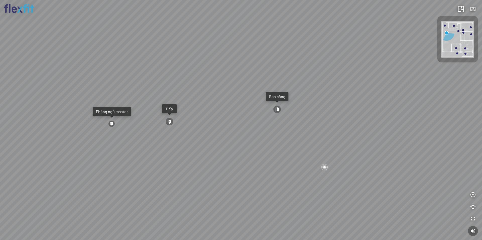
drag, startPoint x: 311, startPoint y: 97, endPoint x: 182, endPoint y: 109, distance: 130.0
click at [197, 109] on div "Ban công Bếp Phòng ngủ master Phòng ngủ Phòng ngủ" at bounding box center [241, 120] width 482 height 240
drag, startPoint x: 248, startPoint y: 109, endPoint x: 235, endPoint y: 55, distance: 55.9
click at [235, 55] on div "Ban công Bếp Phòng ngủ master Phòng ngủ Phòng ngủ" at bounding box center [241, 120] width 482 height 240
click at [455, 48] on div at bounding box center [456, 48] width 2 height 2
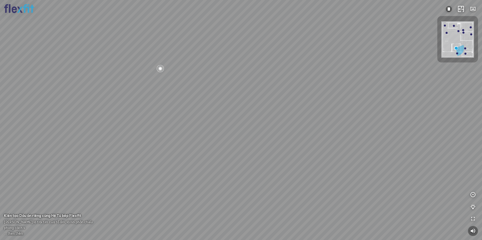
drag, startPoint x: 263, startPoint y: 98, endPoint x: 118, endPoint y: 96, distance: 144.6
click at [126, 97] on div at bounding box center [241, 120] width 482 height 240
drag, startPoint x: 265, startPoint y: 91, endPoint x: 138, endPoint y: 109, distance: 128.5
click at [147, 109] on div at bounding box center [241, 120] width 482 height 240
drag, startPoint x: 247, startPoint y: 142, endPoint x: 279, endPoint y: 94, distance: 58.0
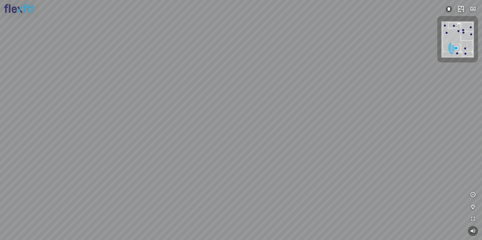
click at [279, 94] on div at bounding box center [241, 120] width 482 height 240
click at [466, 48] on img at bounding box center [457, 39] width 33 height 36
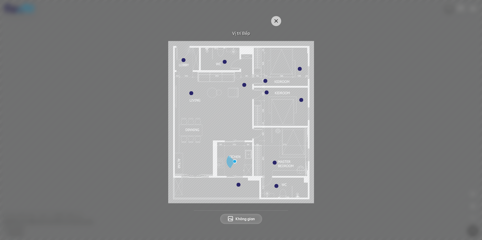
click at [273, 165] on img at bounding box center [241, 122] width 146 height 162
click at [277, 163] on div at bounding box center [241, 122] width 146 height 162
click at [275, 162] on div at bounding box center [275, 163] width 4 height 4
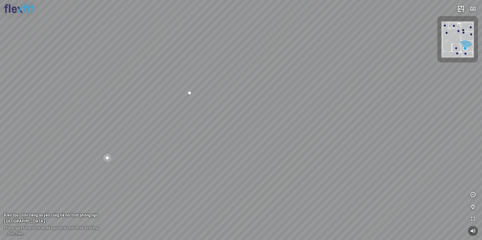
drag, startPoint x: 285, startPoint y: 90, endPoint x: 327, endPoint y: 85, distance: 42.9
click at [314, 87] on div "Phòng khách Phòng tắm master" at bounding box center [241, 120] width 482 height 240
drag, startPoint x: 127, startPoint y: 111, endPoint x: 214, endPoint y: 111, distance: 87.1
click at [198, 108] on div "Phòng khách Phòng tắm master" at bounding box center [241, 120] width 482 height 240
drag, startPoint x: 244, startPoint y: 116, endPoint x: 294, endPoint y: 117, distance: 49.4
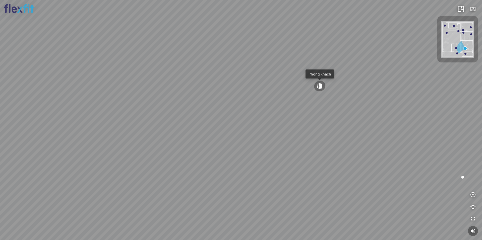
click at [277, 116] on div "Phòng khách Phòng tắm master" at bounding box center [241, 120] width 482 height 240
drag, startPoint x: 205, startPoint y: 104, endPoint x: 246, endPoint y: 107, distance: 41.0
click at [243, 106] on div "Phòng khách Phòng tắm master" at bounding box center [241, 120] width 482 height 240
drag, startPoint x: 220, startPoint y: 95, endPoint x: 298, endPoint y: 124, distance: 83.0
click at [286, 118] on div "Phòng khách Phòng tắm master" at bounding box center [241, 120] width 482 height 240
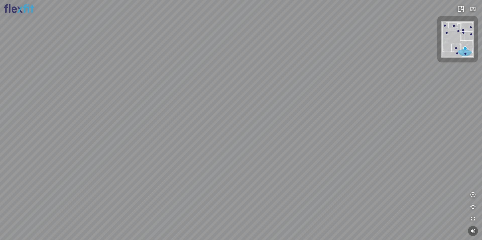
drag, startPoint x: 230, startPoint y: 102, endPoint x: 206, endPoint y: 93, distance: 25.5
click at [206, 93] on div "Phòng khách Phòng tắm master" at bounding box center [241, 120] width 482 height 240
click at [468, 34] on img at bounding box center [457, 39] width 33 height 36
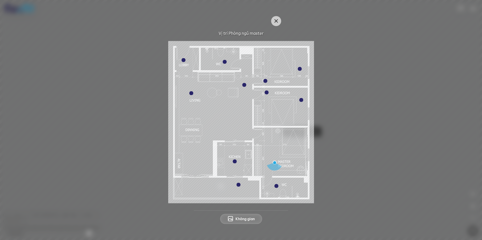
click at [301, 99] on div at bounding box center [301, 100] width 4 height 4
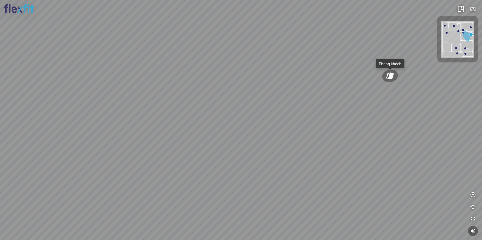
drag, startPoint x: 291, startPoint y: 99, endPoint x: 157, endPoint y: 111, distance: 134.1
click at [159, 111] on div "Phòng khách" at bounding box center [241, 120] width 482 height 240
drag, startPoint x: 233, startPoint y: 101, endPoint x: 173, endPoint y: 134, distance: 69.0
click at [180, 130] on div "Phòng khách" at bounding box center [241, 120] width 482 height 240
drag, startPoint x: 161, startPoint y: 118, endPoint x: 124, endPoint y: 118, distance: 36.1
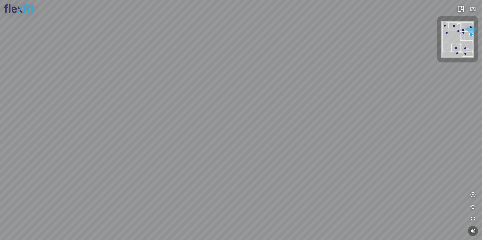
click at [126, 118] on div "Phòng khách" at bounding box center [241, 120] width 482 height 240
click at [125, 109] on div "Phòng khách" at bounding box center [241, 120] width 482 height 240
drag, startPoint x: 268, startPoint y: 110, endPoint x: 161, endPoint y: 108, distance: 107.7
click at [161, 110] on div "Phòng khách" at bounding box center [241, 120] width 482 height 240
drag, startPoint x: 284, startPoint y: 113, endPoint x: 226, endPoint y: 112, distance: 58.5
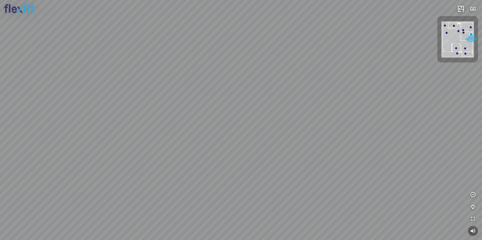
click at [231, 112] on div "Phòng khách" at bounding box center [241, 120] width 482 height 240
drag, startPoint x: 282, startPoint y: 103, endPoint x: 331, endPoint y: 78, distance: 55.9
click at [331, 78] on div "Phòng khách" at bounding box center [241, 120] width 482 height 240
drag, startPoint x: 321, startPoint y: 79, endPoint x: 204, endPoint y: 87, distance: 118.0
click at [204, 87] on div "Phòng khách" at bounding box center [241, 120] width 482 height 240
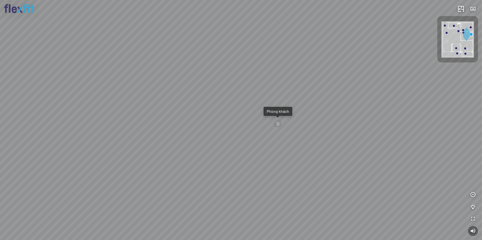
click at [470, 27] on div at bounding box center [471, 27] width 2 height 2
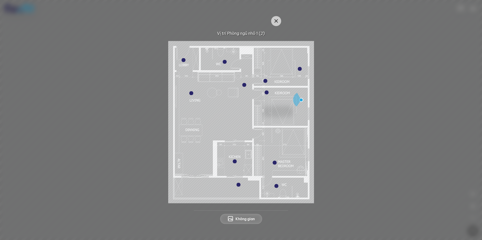
click at [300, 70] on div at bounding box center [300, 69] width 4 height 4
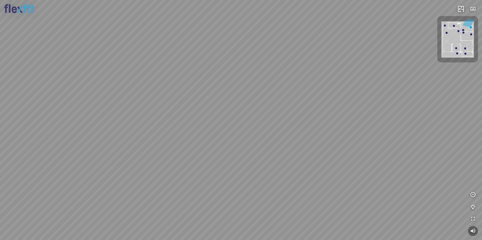
drag, startPoint x: 168, startPoint y: 112, endPoint x: 245, endPoint y: 132, distance: 79.7
click at [242, 132] on div at bounding box center [241, 120] width 482 height 240
drag, startPoint x: 216, startPoint y: 85, endPoint x: 218, endPoint y: 114, distance: 28.5
click at [218, 114] on div at bounding box center [241, 120] width 482 height 240
drag, startPoint x: 150, startPoint y: 55, endPoint x: 198, endPoint y: 99, distance: 64.8
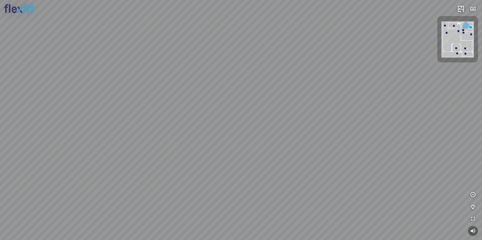
click at [198, 102] on div at bounding box center [241, 120] width 482 height 240
